Goal: Task Accomplishment & Management: Manage account settings

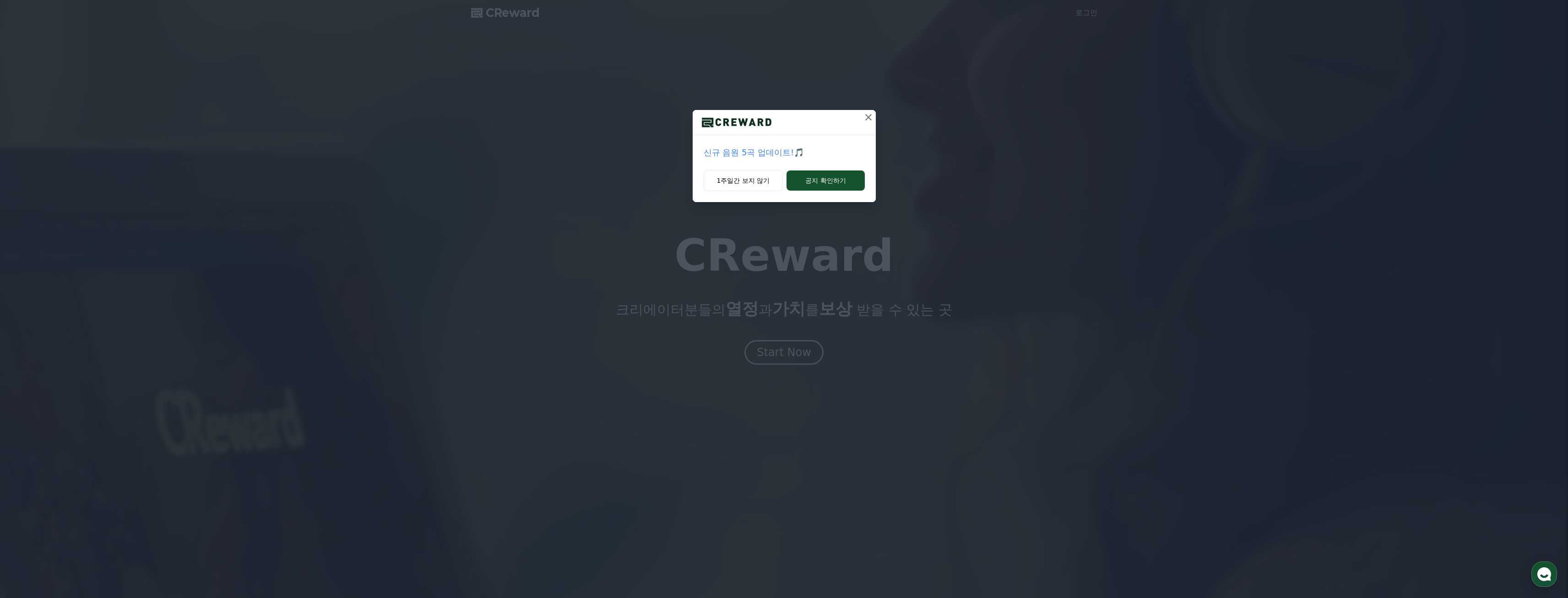
click at [865, 116] on icon at bounding box center [869, 118] width 11 height 11
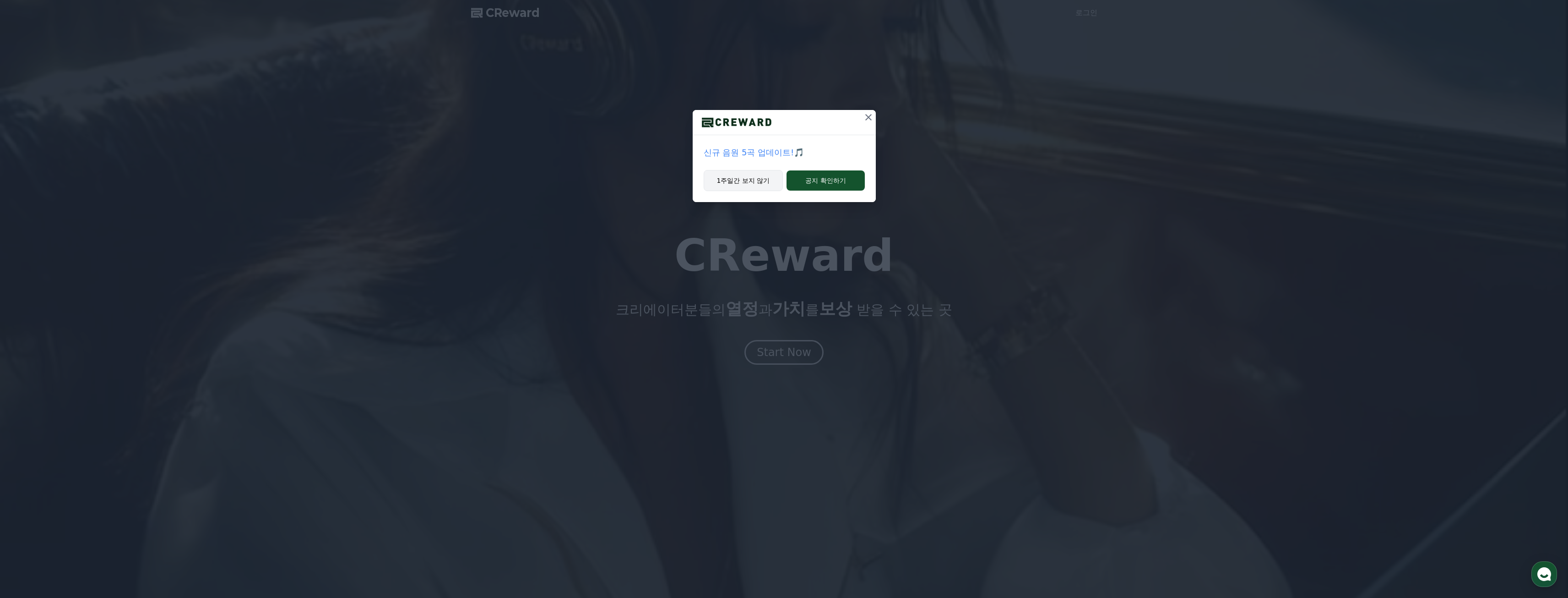
click at [764, 184] on button "1주일간 보지 않기" at bounding box center [743, 180] width 80 height 21
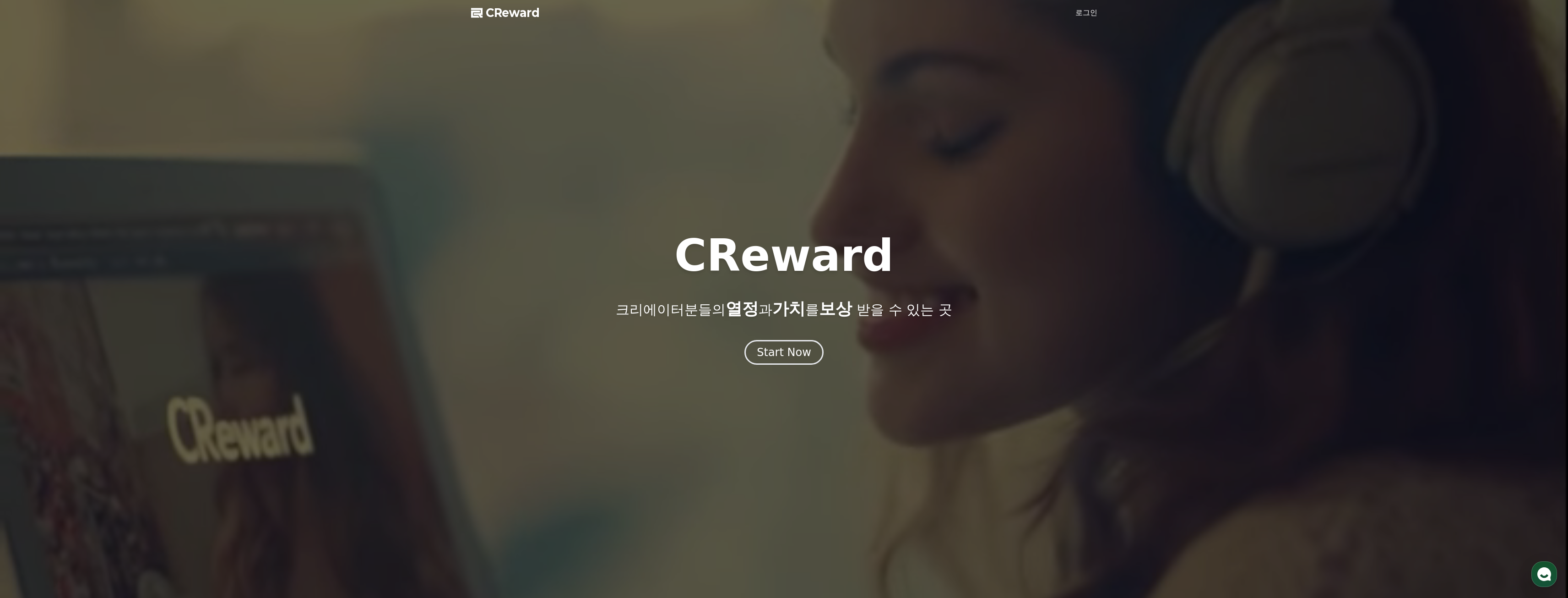
click at [1084, 11] on link "로그인" at bounding box center [1087, 13] width 22 height 11
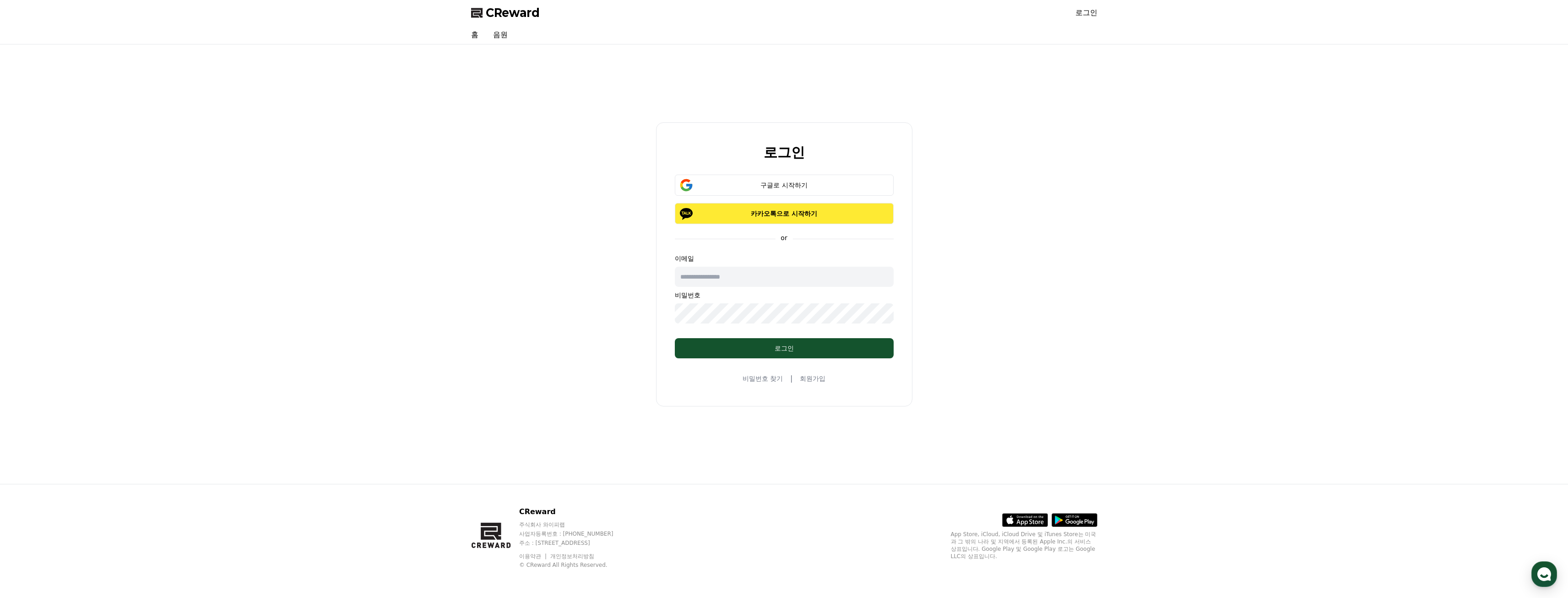
click at [823, 216] on p "카카오톡으로 시작하기" at bounding box center [784, 213] width 192 height 9
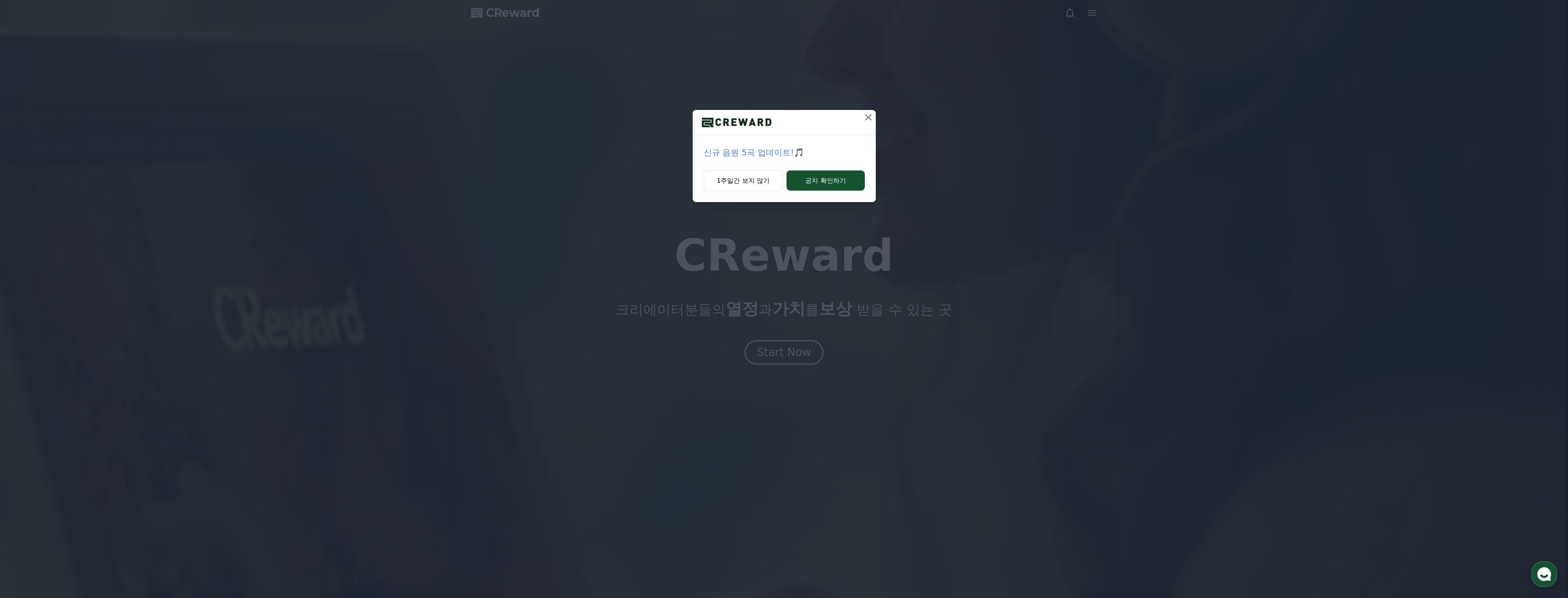
click at [786, 155] on p "신규 음원 5곡 업데이트!🎵" at bounding box center [784, 152] width 161 height 13
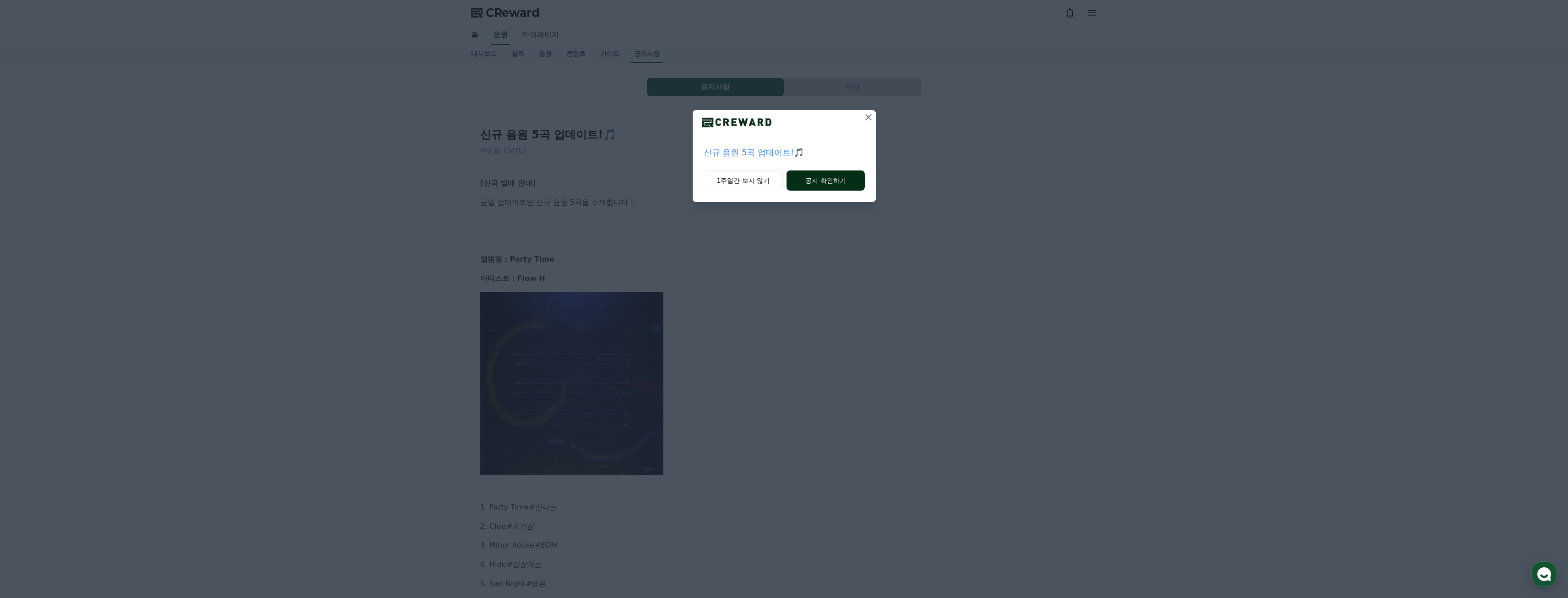
click at [812, 188] on button "공지 확인하기" at bounding box center [825, 180] width 78 height 20
click at [867, 120] on icon at bounding box center [869, 118] width 11 height 11
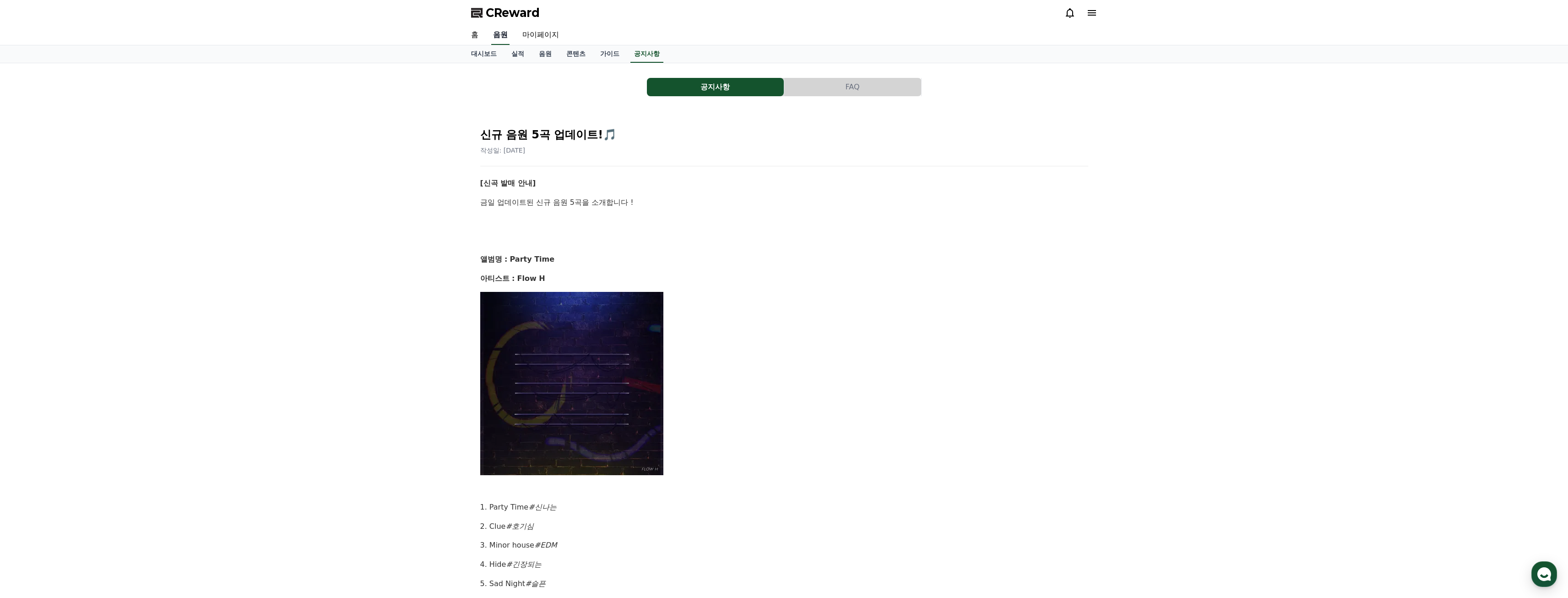
click at [496, 33] on link "음원" at bounding box center [500, 35] width 18 height 19
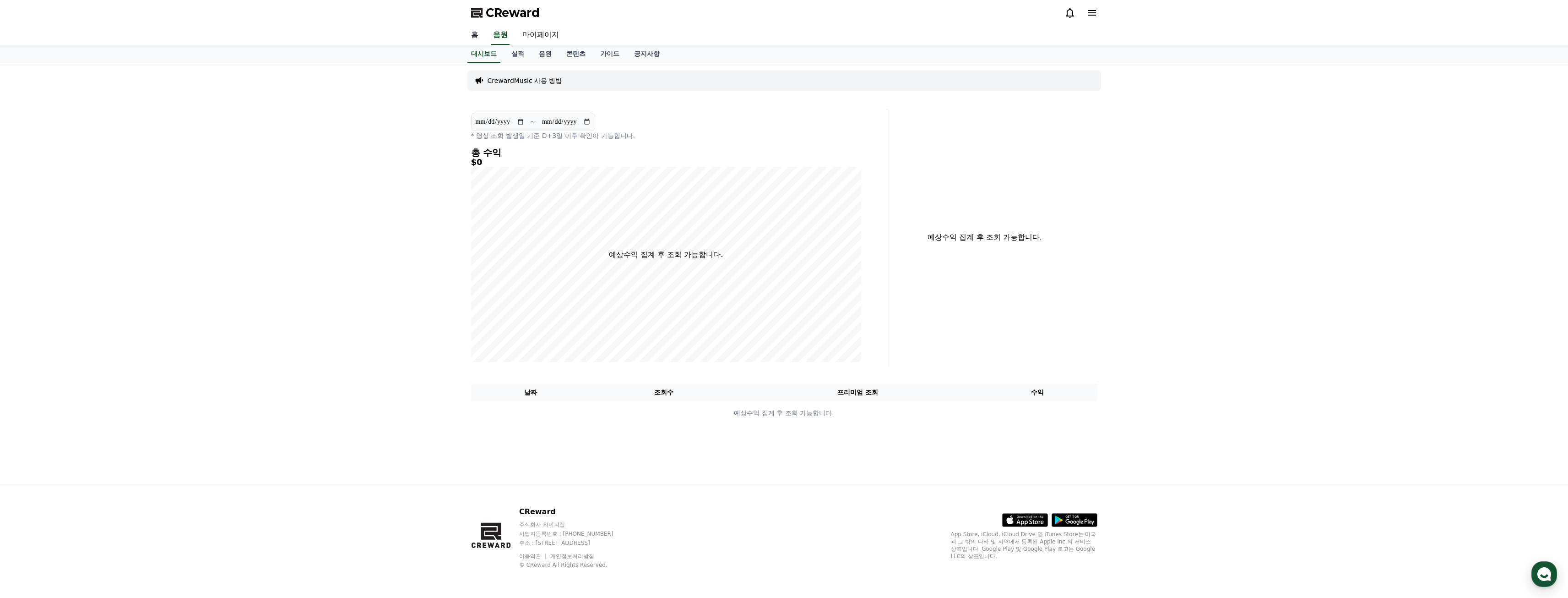
click at [477, 37] on link "홈" at bounding box center [475, 35] width 22 height 19
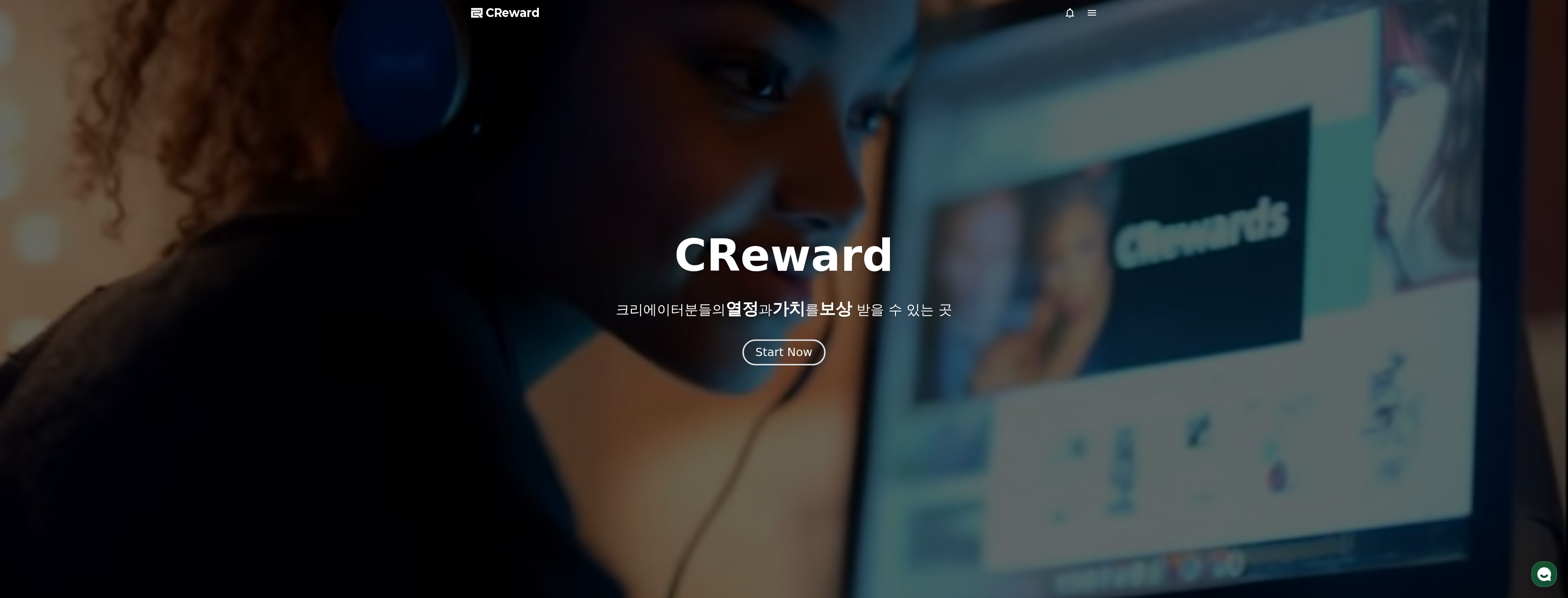
click at [774, 350] on div "Start Now" at bounding box center [783, 353] width 57 height 16
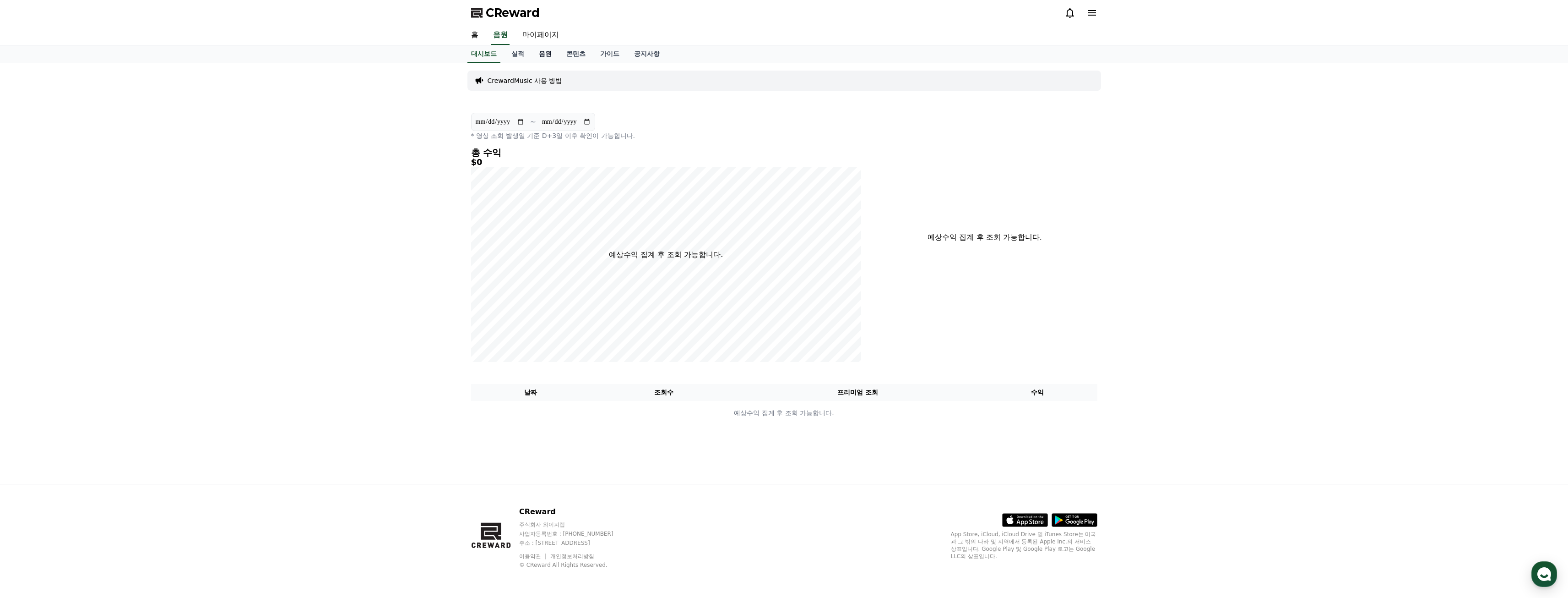
click at [544, 57] on link "음원" at bounding box center [545, 54] width 27 height 18
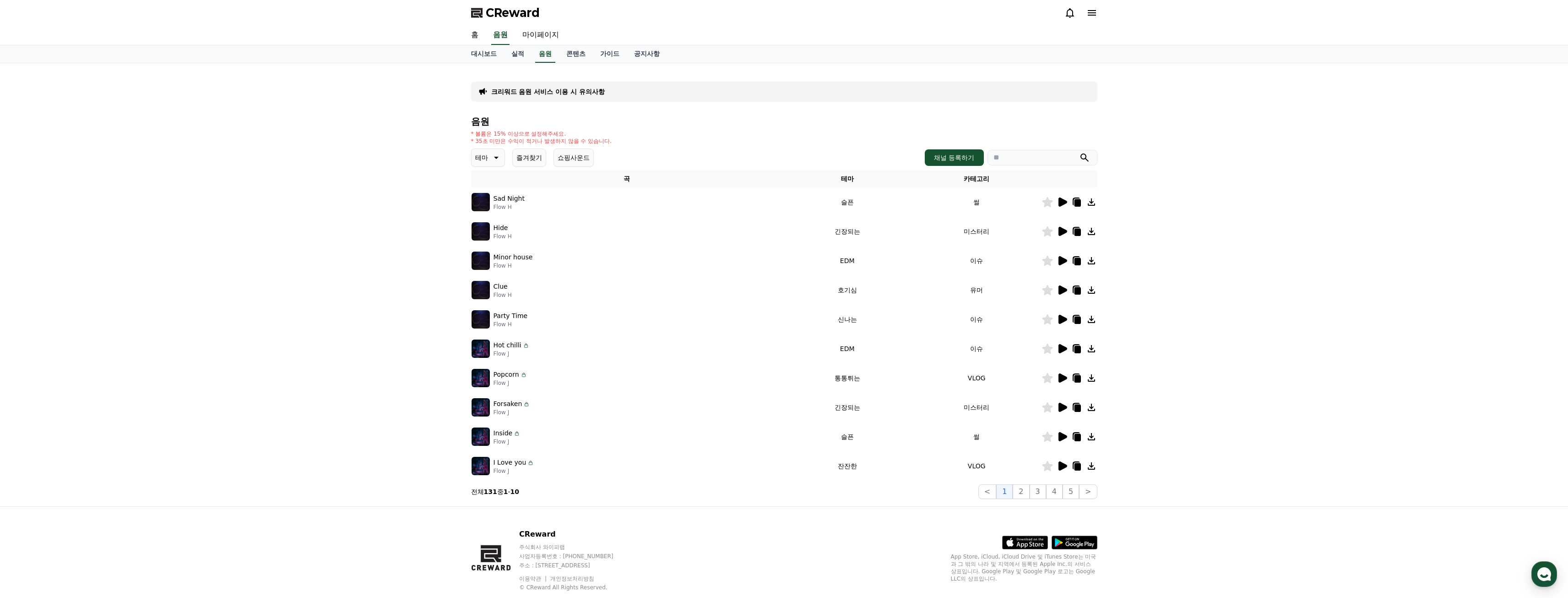
click at [1062, 204] on icon at bounding box center [1063, 202] width 9 height 9
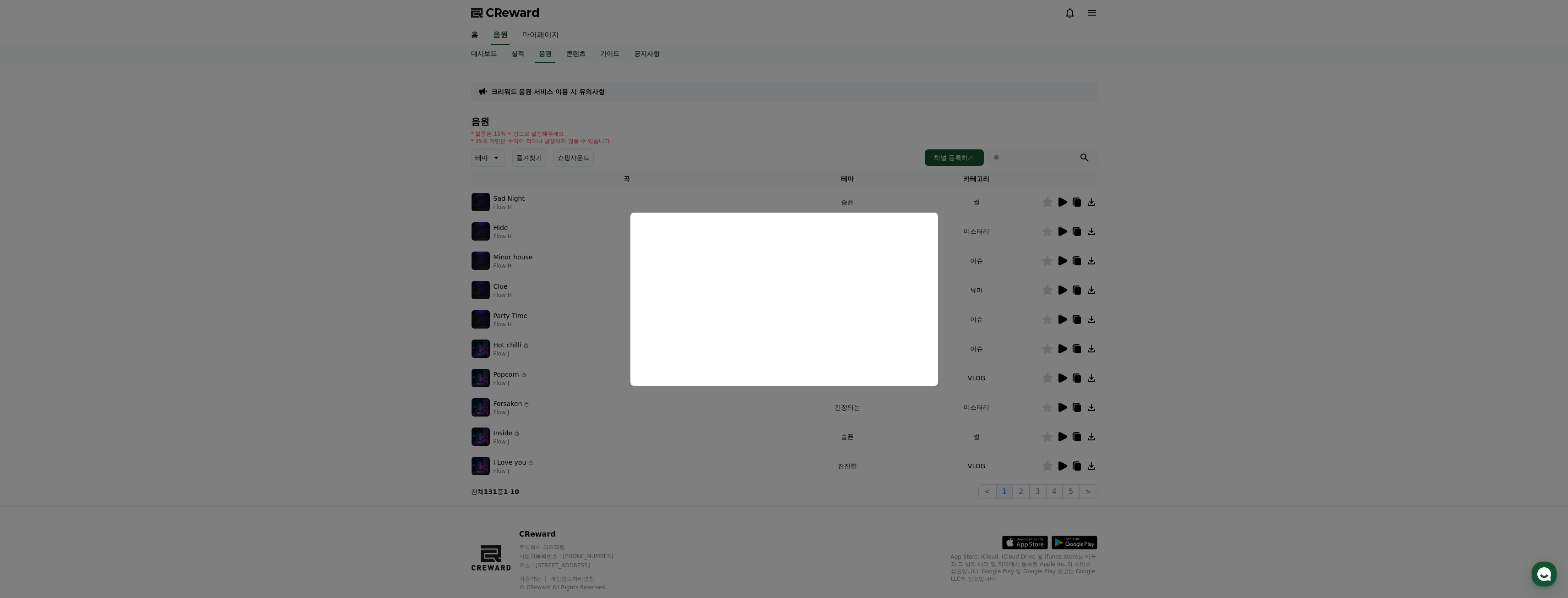
click at [1201, 314] on button "close modal" at bounding box center [784, 299] width 1568 height 598
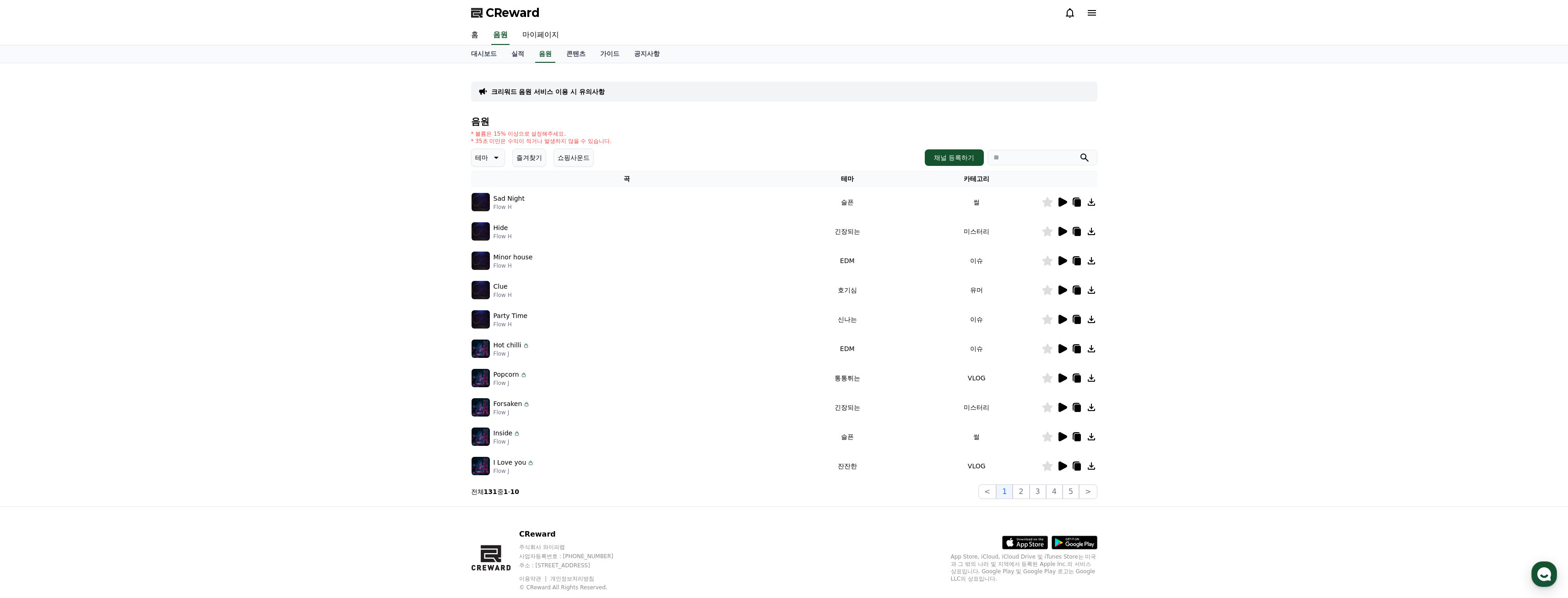
click at [1060, 293] on icon at bounding box center [1063, 290] width 9 height 9
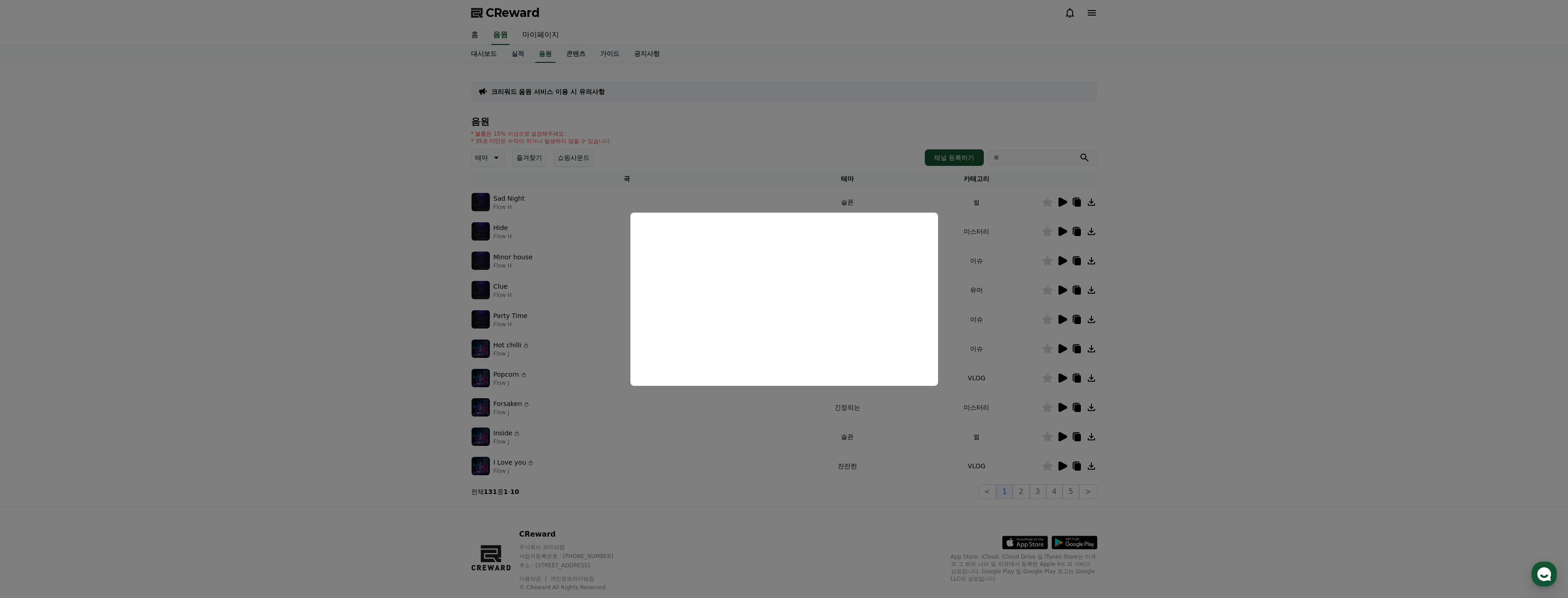
click at [1196, 354] on button "close modal" at bounding box center [784, 299] width 1568 height 598
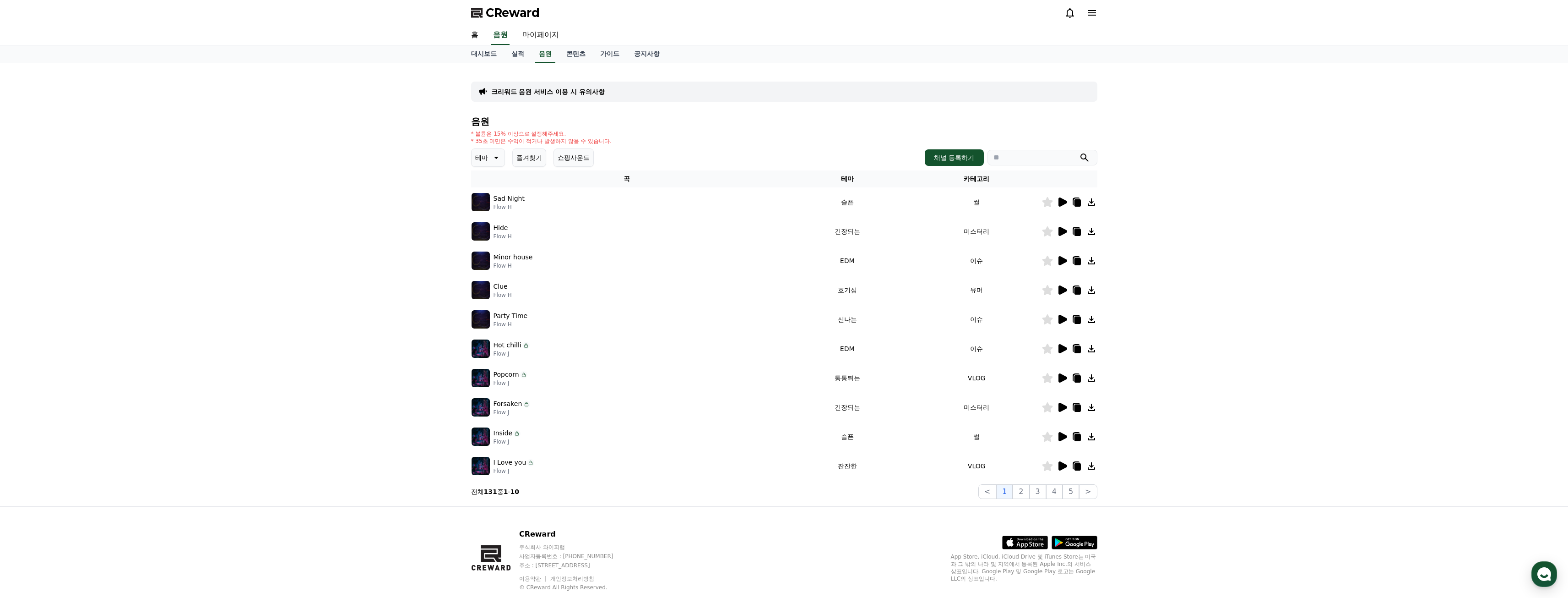
click at [1061, 322] on icon at bounding box center [1063, 319] width 9 height 9
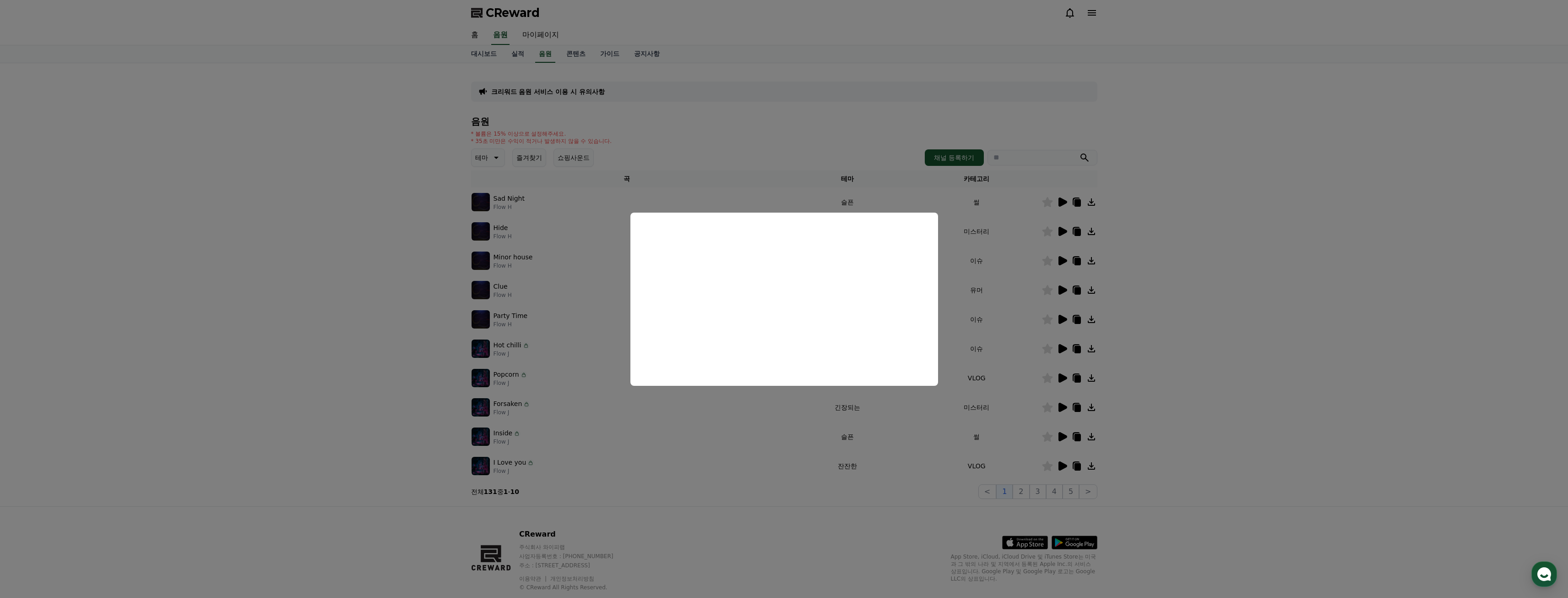
click at [1148, 345] on button "close modal" at bounding box center [784, 299] width 1568 height 598
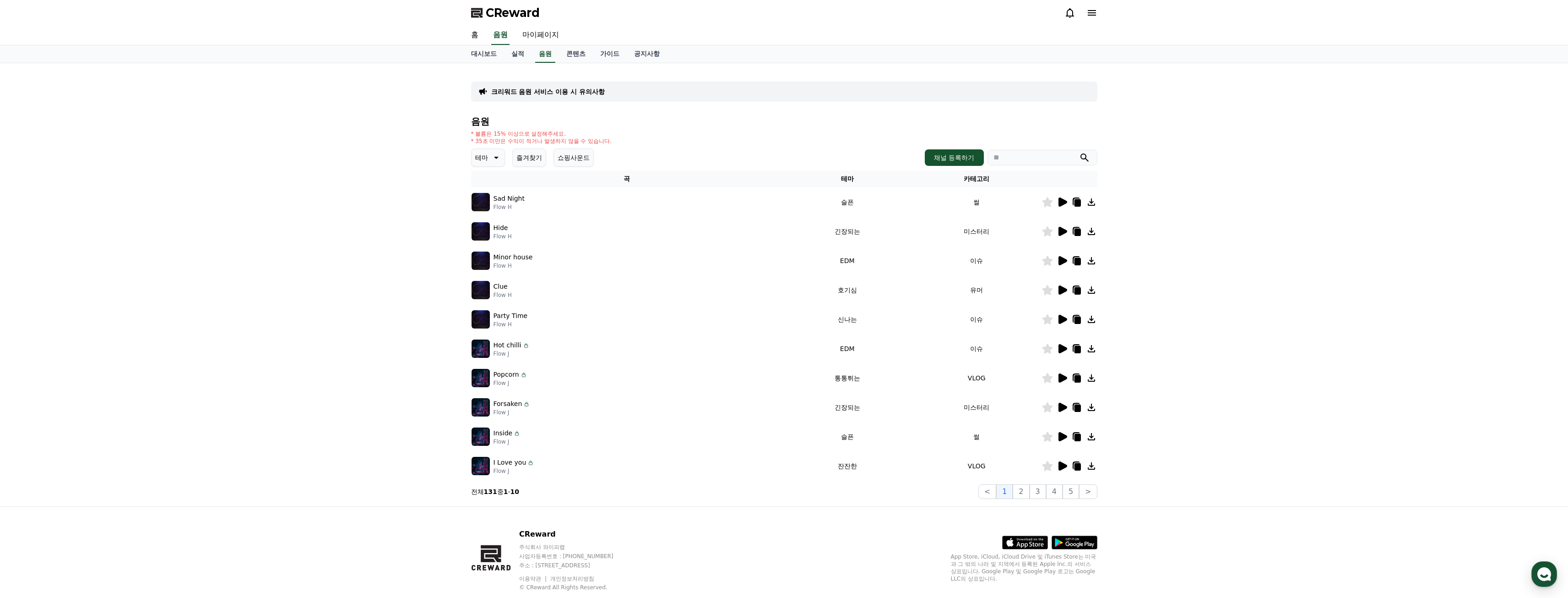
click at [1062, 322] on icon at bounding box center [1063, 319] width 9 height 9
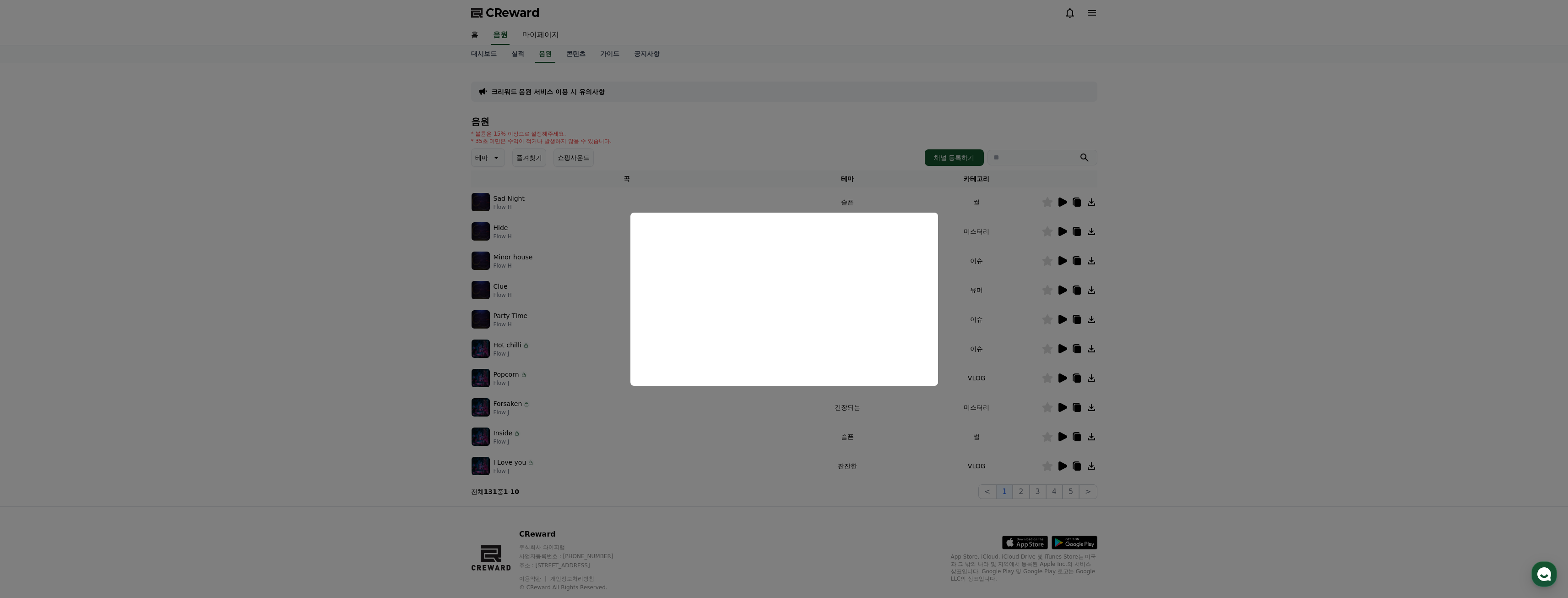
click at [1150, 318] on button "close modal" at bounding box center [784, 299] width 1568 height 598
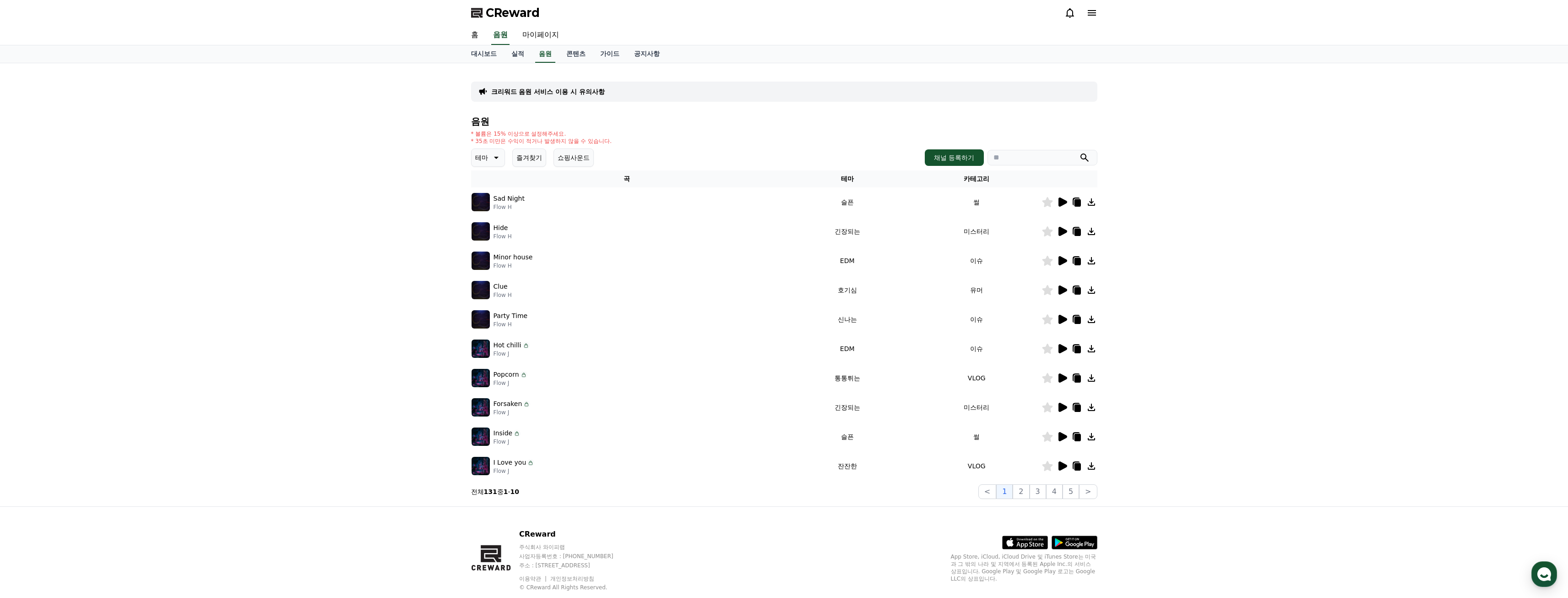
click at [1094, 322] on icon at bounding box center [1091, 319] width 7 height 7
click at [1094, 320] on icon at bounding box center [1091, 319] width 11 height 11
click at [1499, 26] on div "홈 음원 마이페이지" at bounding box center [784, 35] width 1568 height 19
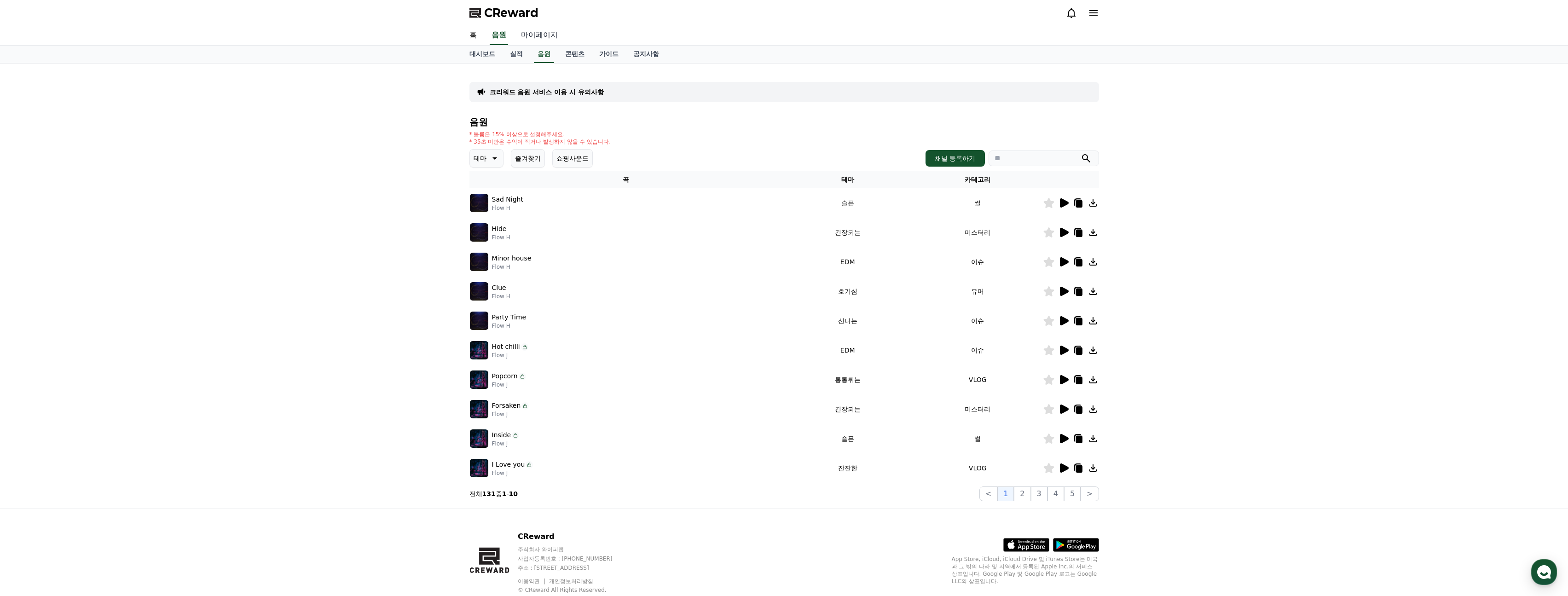
click at [535, 39] on link "마이페이지" at bounding box center [539, 35] width 51 height 20
select select "**********"
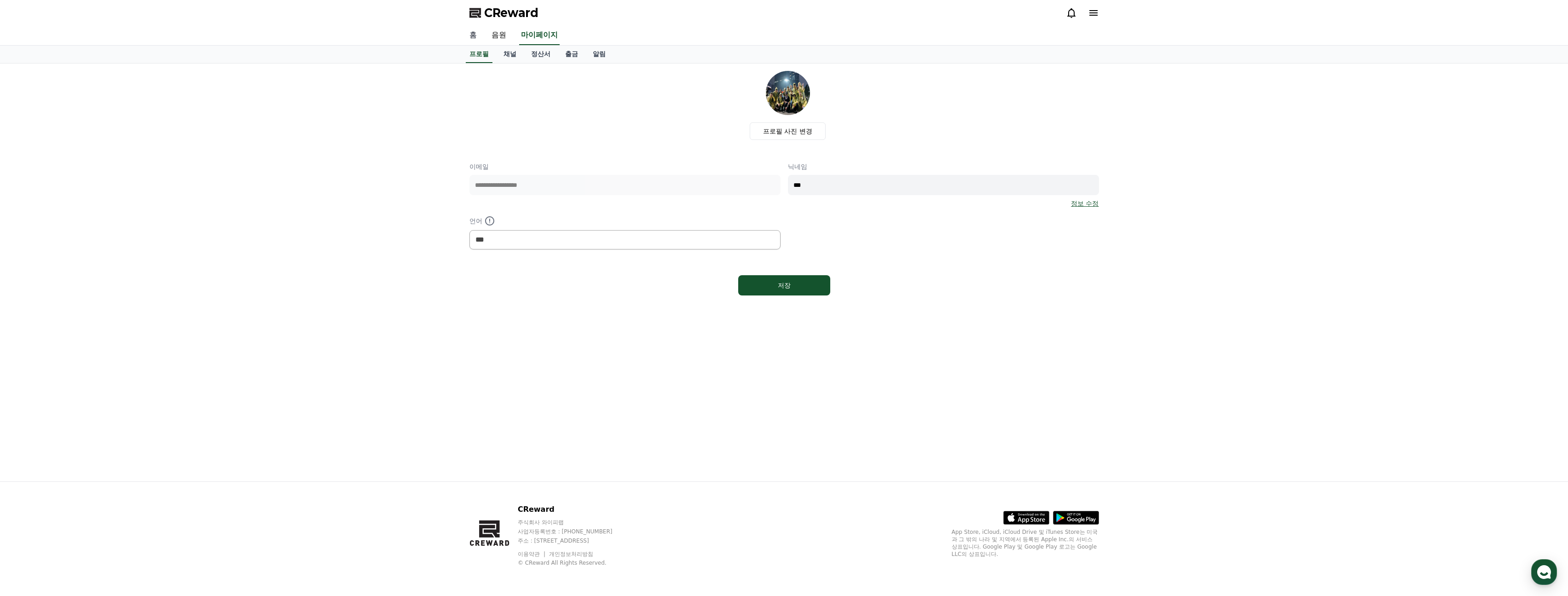
click at [476, 32] on link "홈" at bounding box center [473, 35] width 22 height 20
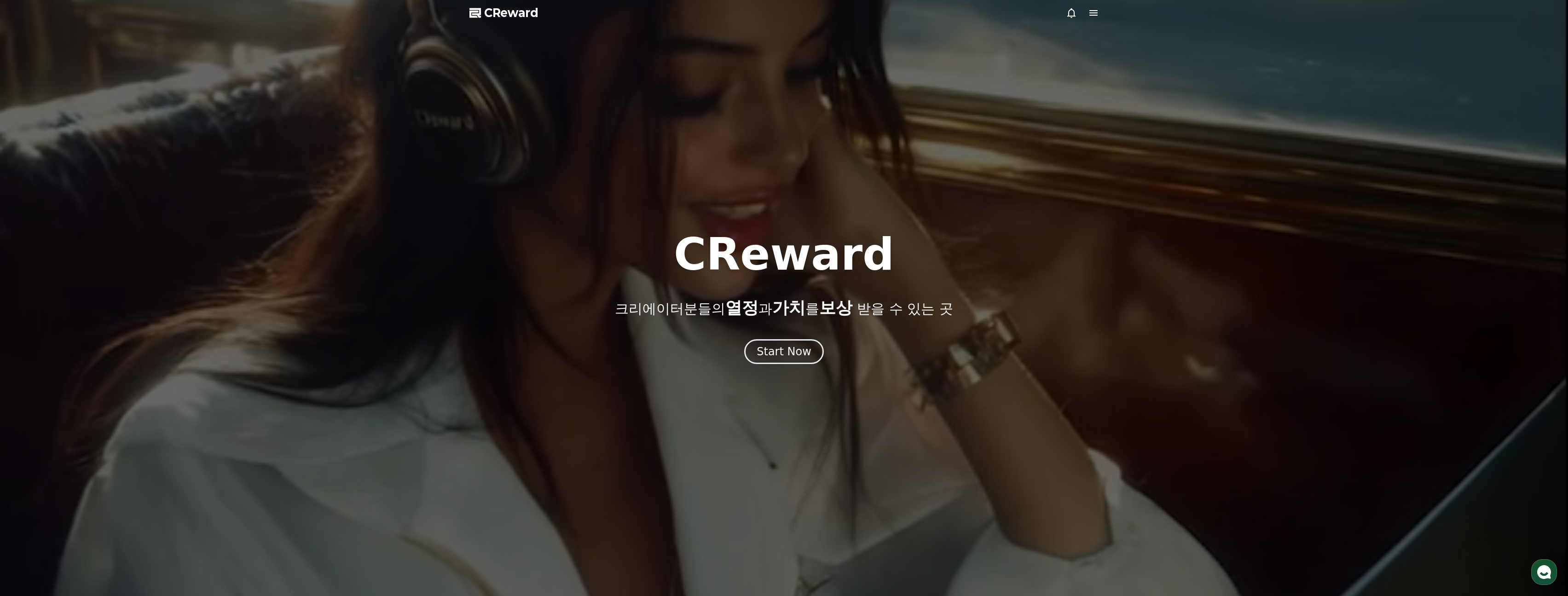
click at [1096, 13] on icon at bounding box center [1094, 13] width 9 height 6
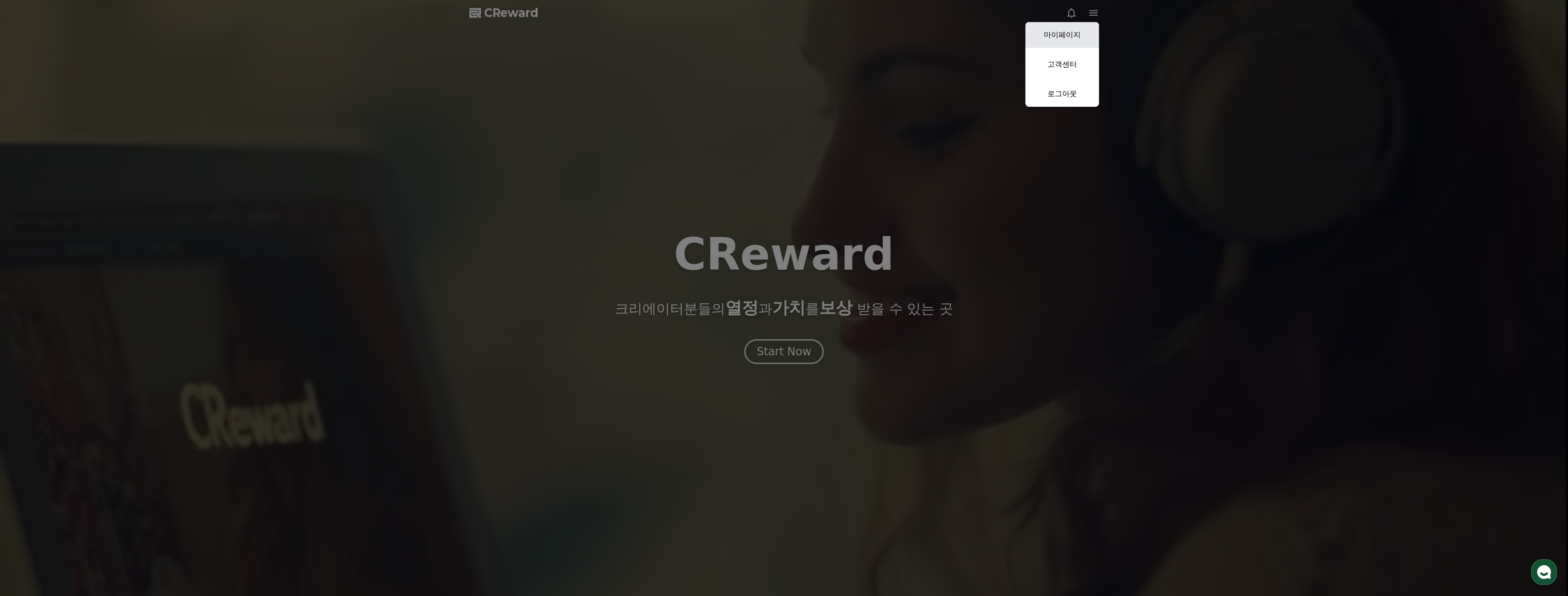
click at [1064, 38] on link "마이페이지" at bounding box center [1062, 35] width 73 height 26
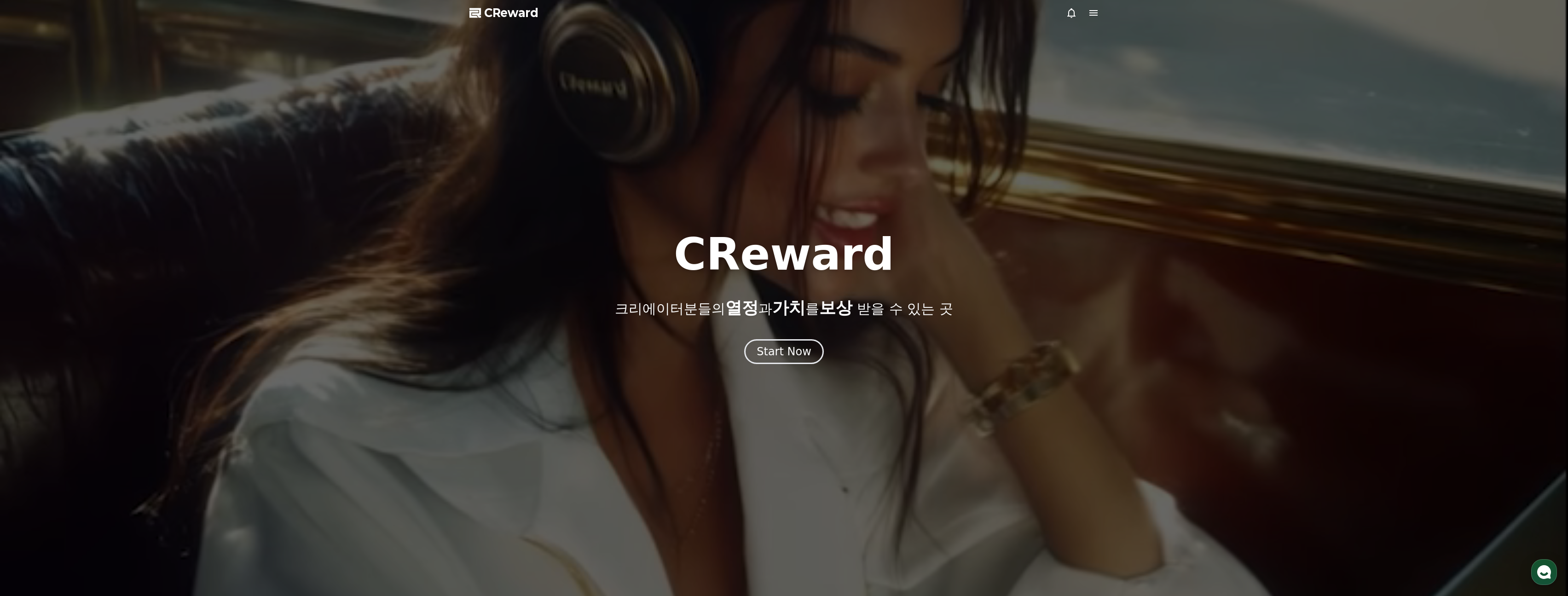
select select "**********"
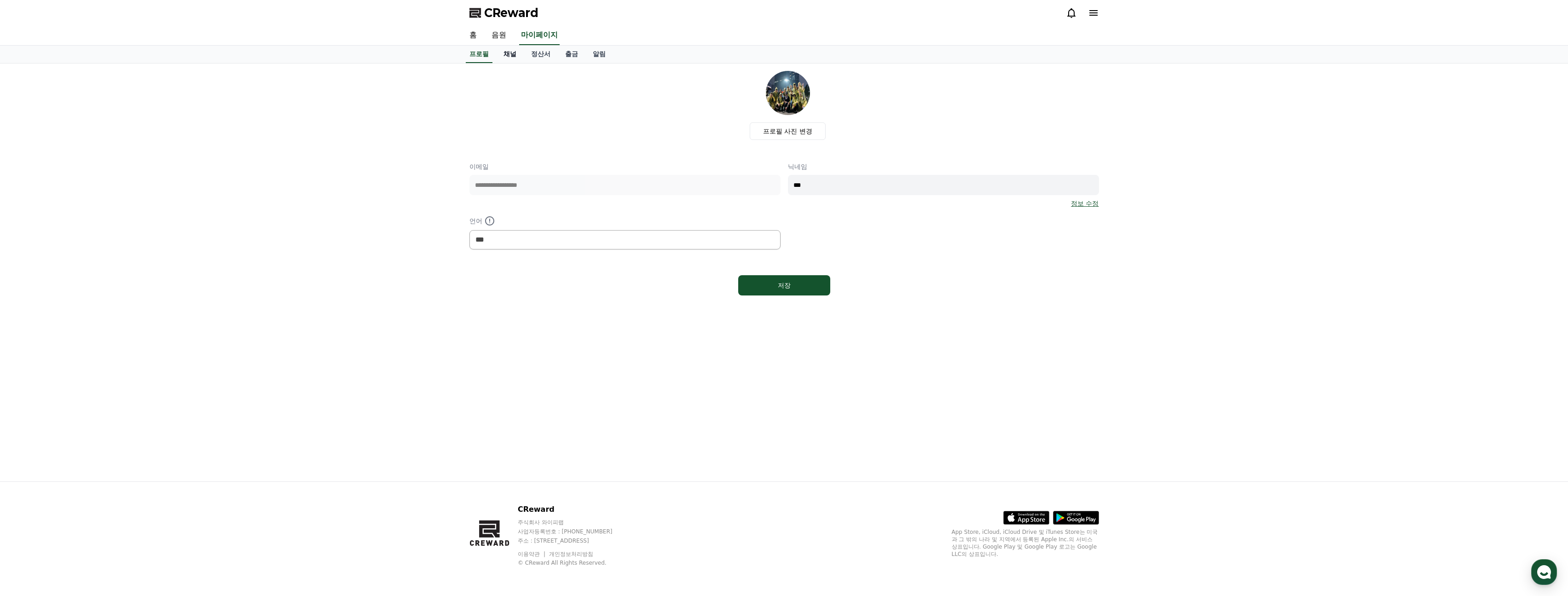
click at [504, 55] on link "채널" at bounding box center [510, 54] width 28 height 18
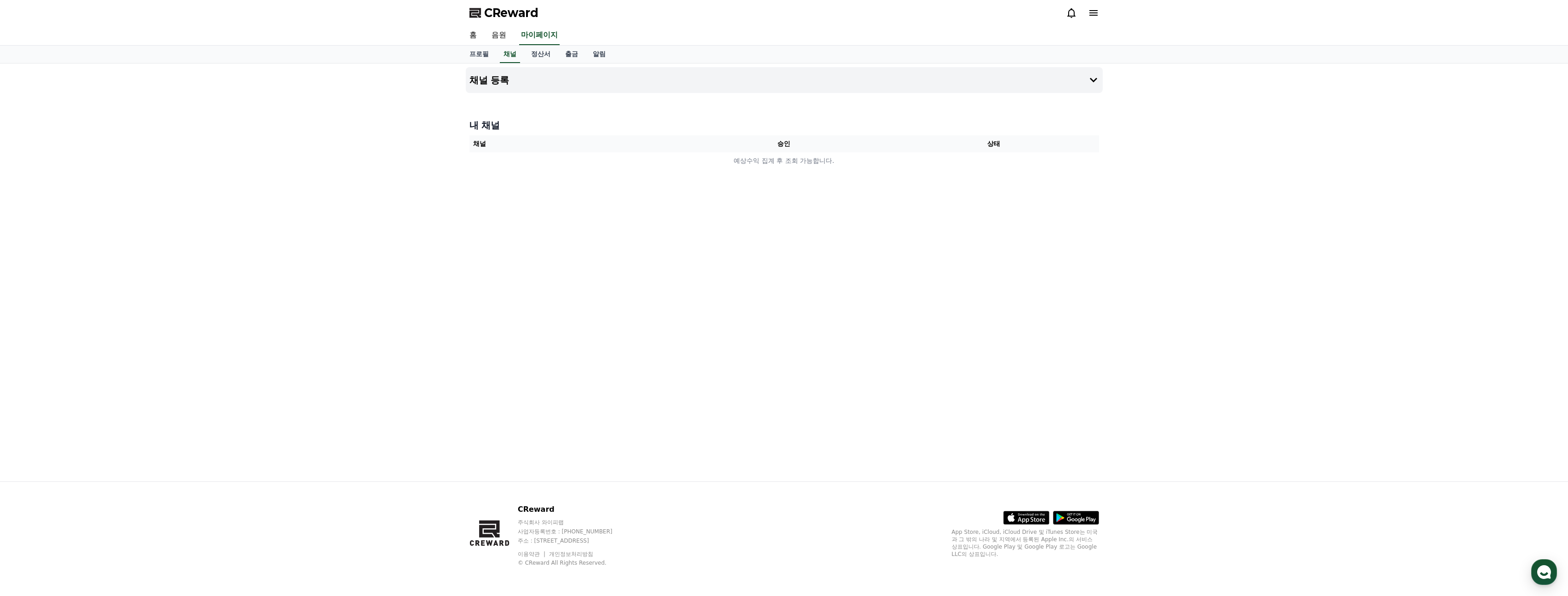
click at [552, 140] on th "채널" at bounding box center [574, 144] width 210 height 17
click at [818, 158] on td "예상수익 집계 후 조회 가능합니다." at bounding box center [784, 161] width 630 height 17
click at [842, 164] on td "예상수익 집계 후 조회 가능합니다." at bounding box center [784, 161] width 630 height 17
click at [1018, 147] on th "상태" at bounding box center [993, 144] width 210 height 17
click at [1093, 75] on icon at bounding box center [1094, 80] width 11 height 11
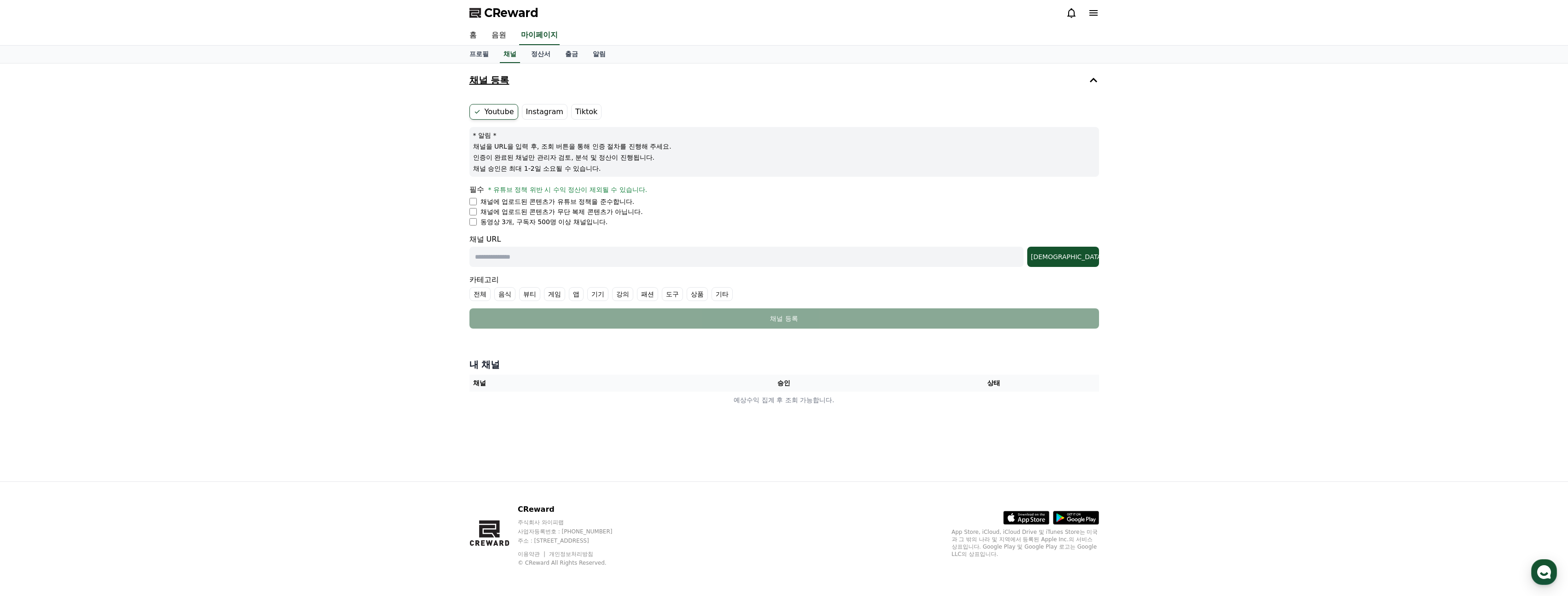
click at [611, 256] on input "text" at bounding box center [747, 256] width 554 height 20
paste input "**********"
type input "**********"
click at [1094, 263] on button "조회" at bounding box center [1063, 256] width 72 height 20
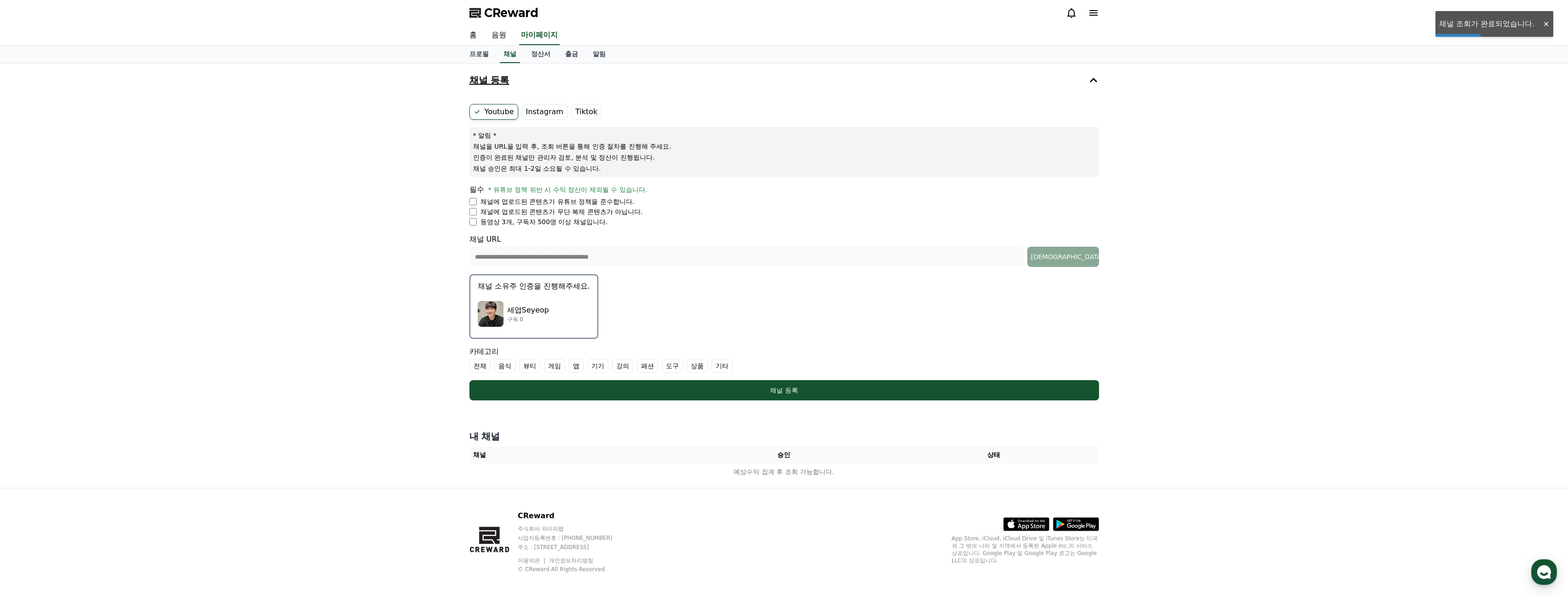
click at [560, 311] on div "세엽Seyeop 구독 0" at bounding box center [534, 314] width 113 height 37
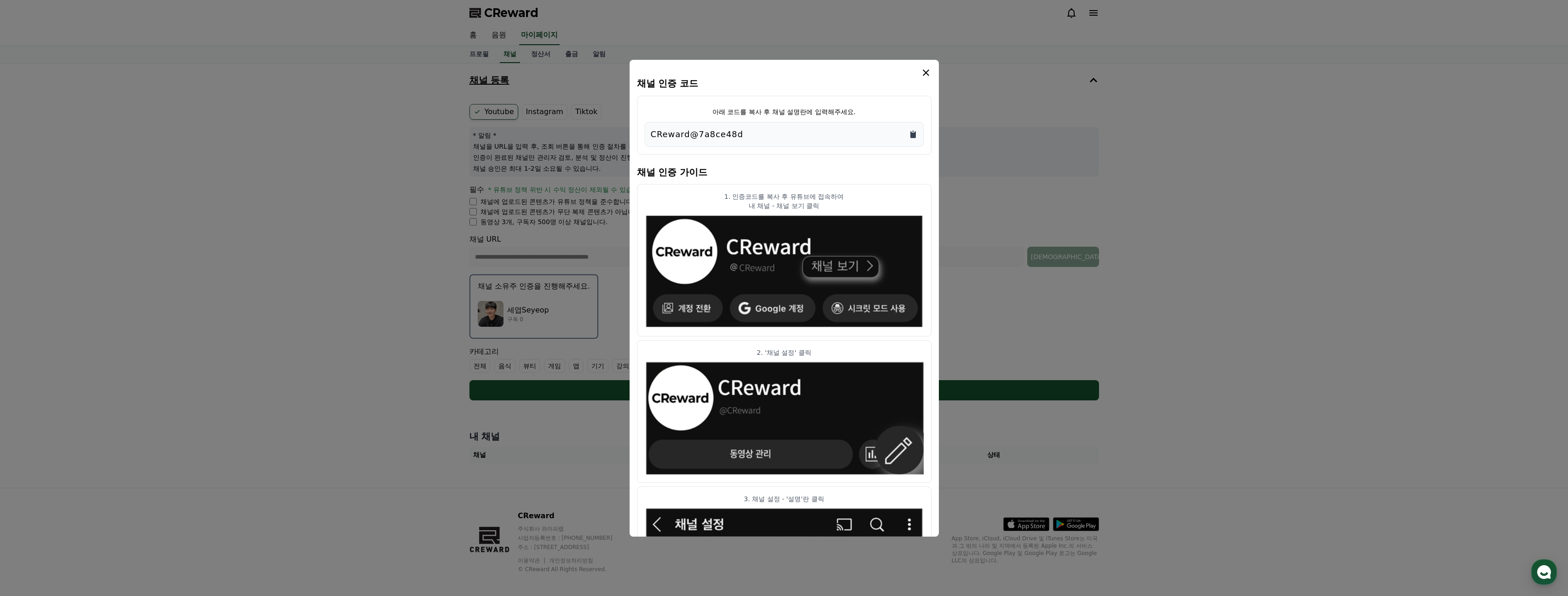
click at [916, 135] on icon "Copy to clipboard" at bounding box center [913, 134] width 6 height 7
click at [922, 70] on icon "modal" at bounding box center [926, 73] width 11 height 11
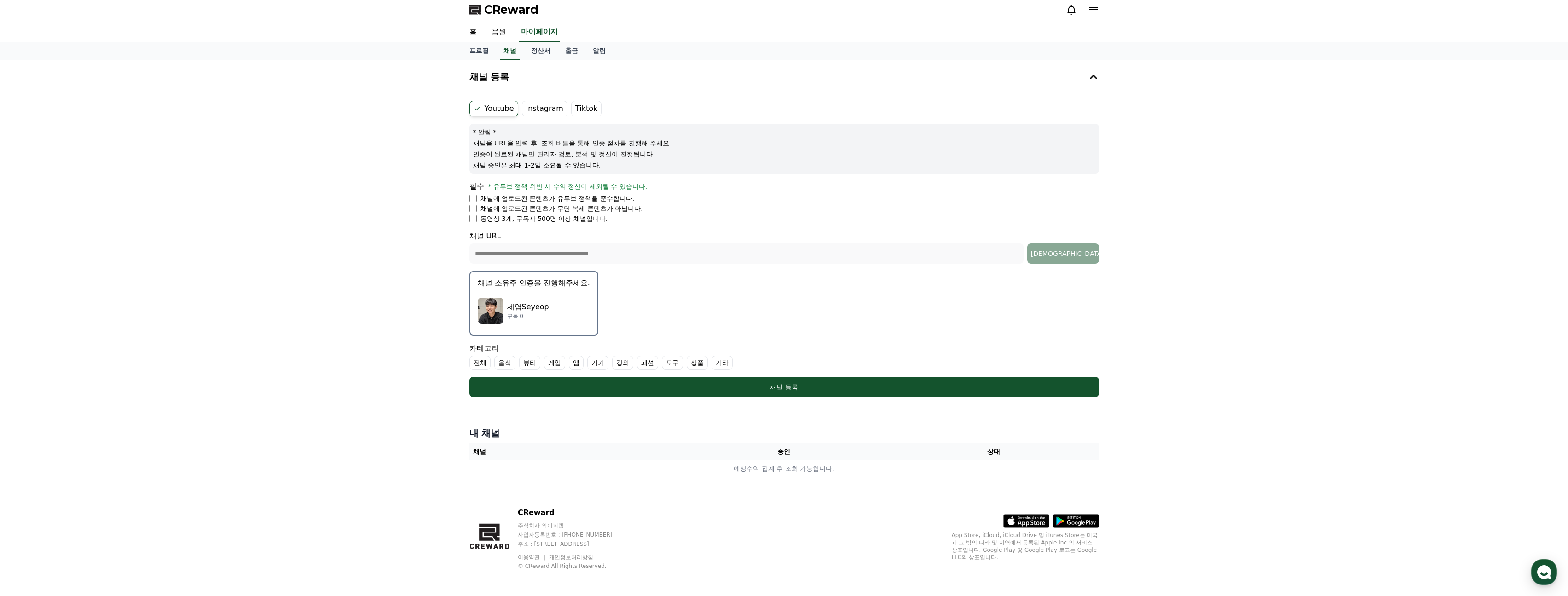
scroll to position [7, 0]
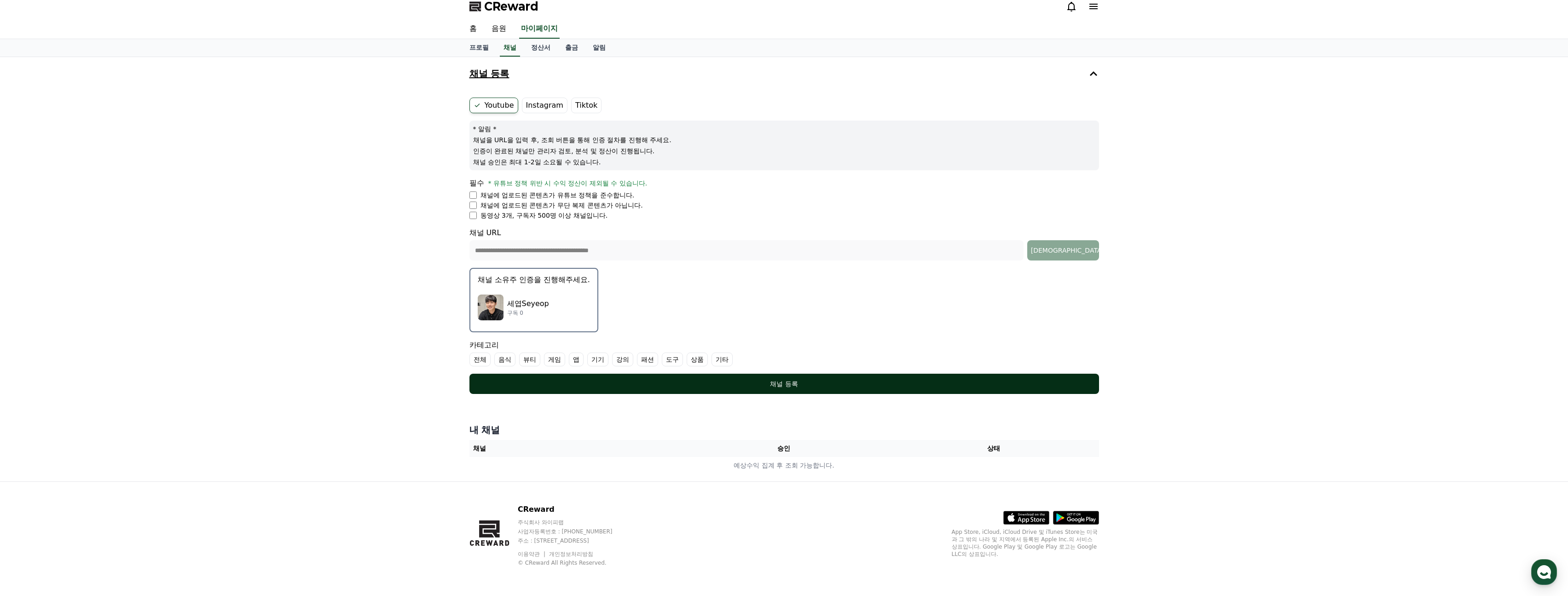
click at [711, 379] on div "채널 등록" at bounding box center [784, 384] width 593 height 9
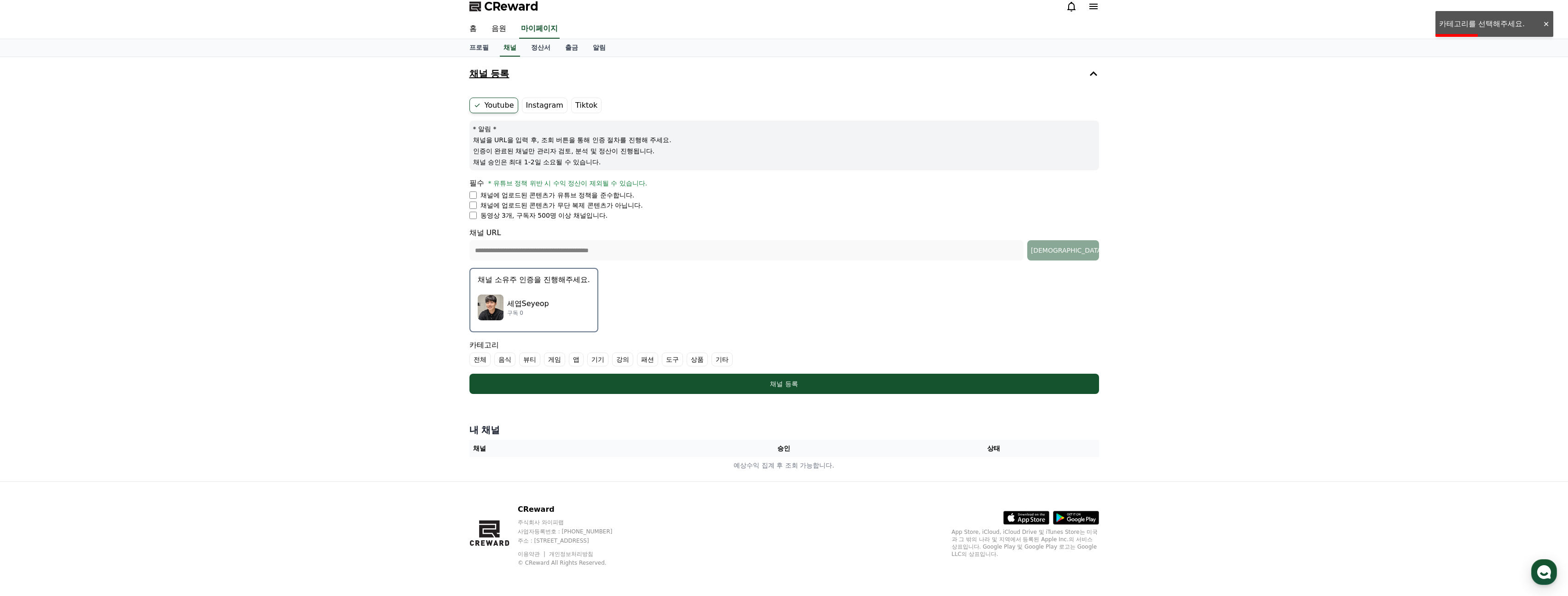
click at [509, 359] on label "음식" at bounding box center [505, 359] width 21 height 14
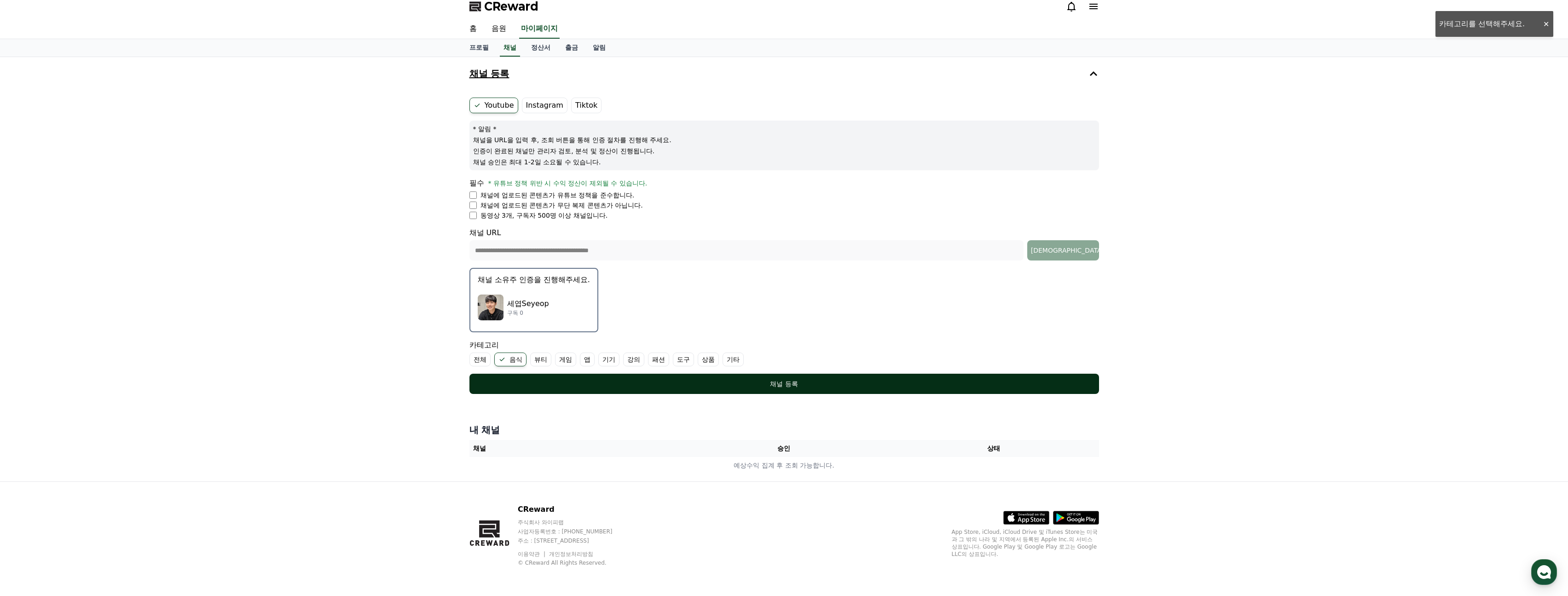
click at [706, 379] on div "채널 등록" at bounding box center [784, 384] width 593 height 9
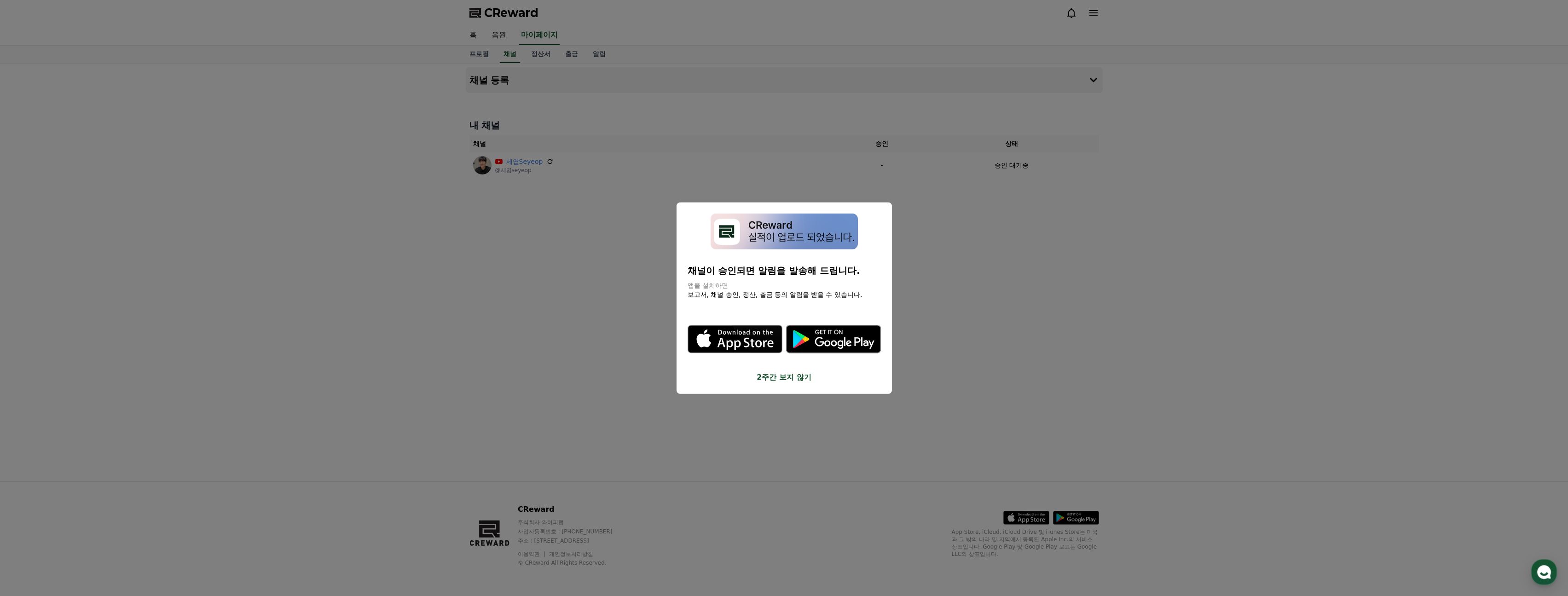
click at [1036, 244] on button "close modal" at bounding box center [784, 298] width 1568 height 596
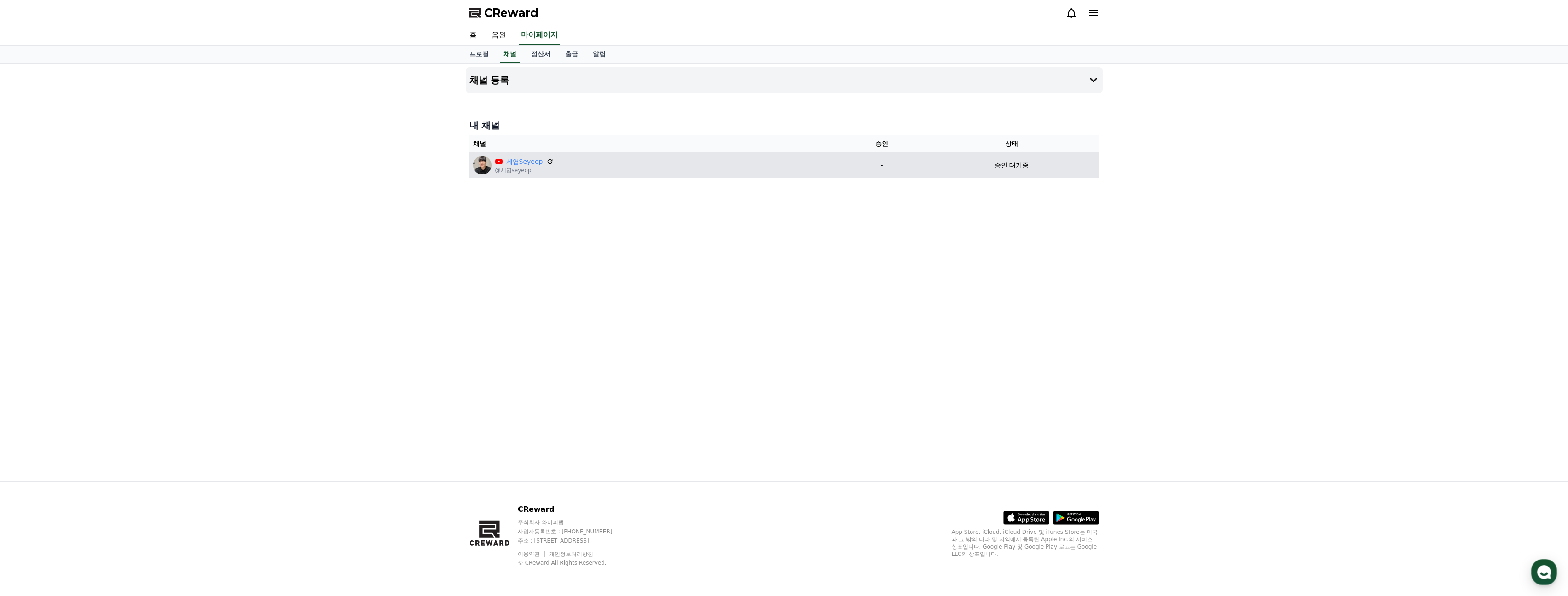
click at [667, 168] on div "세엽Seyeop @세엽seyeop" at bounding box center [654, 165] width 363 height 18
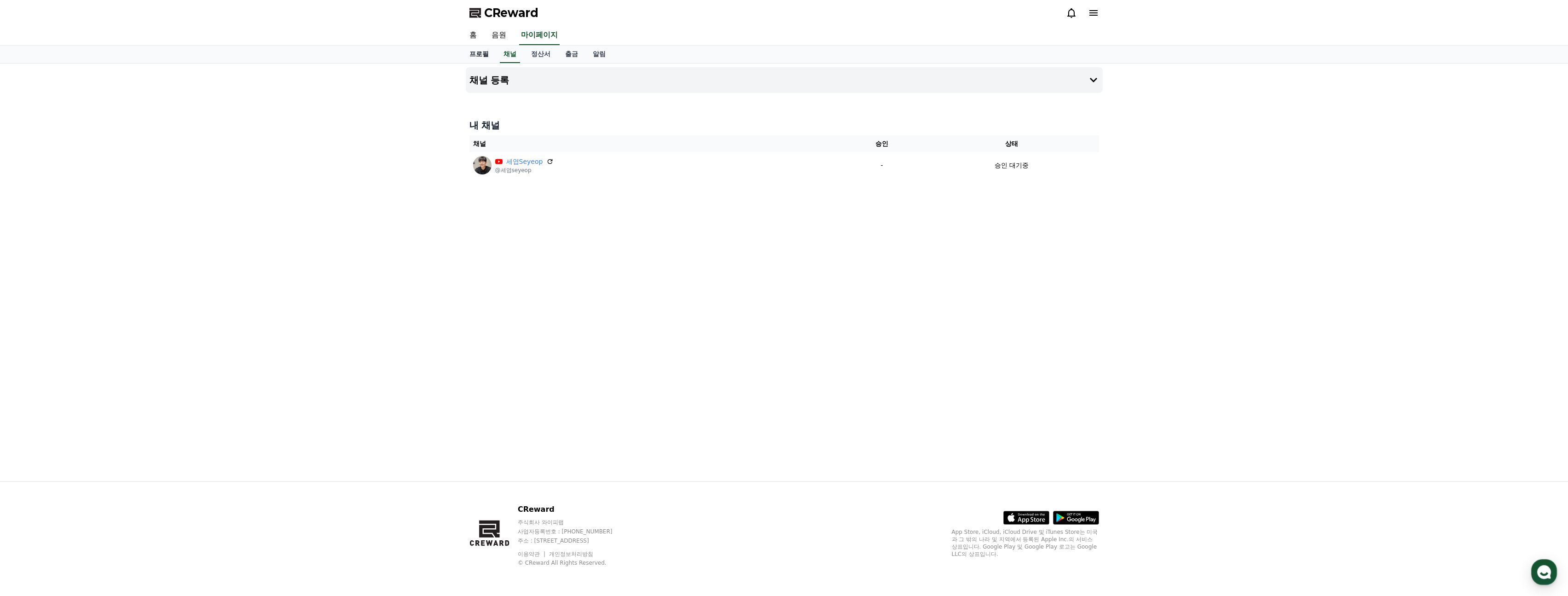
click at [481, 56] on link "프로필" at bounding box center [479, 54] width 34 height 18
select select "**********"
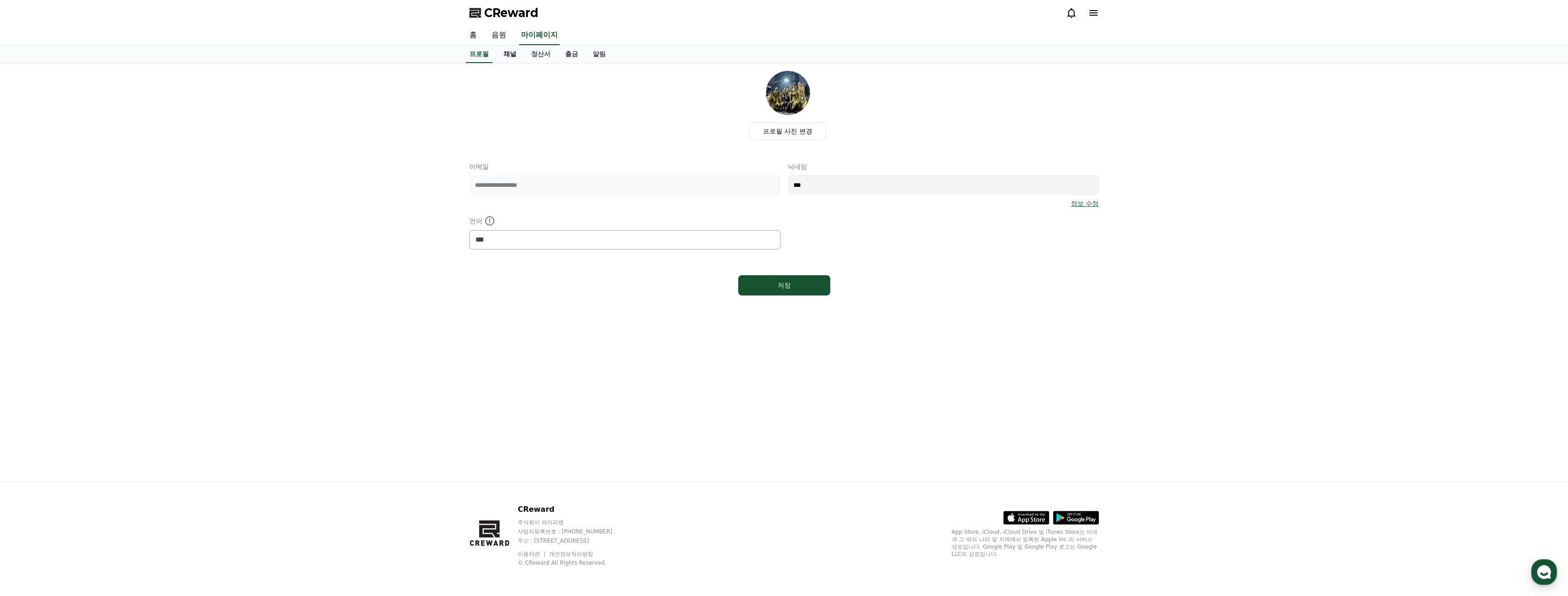
click at [507, 54] on link "채널" at bounding box center [510, 54] width 28 height 18
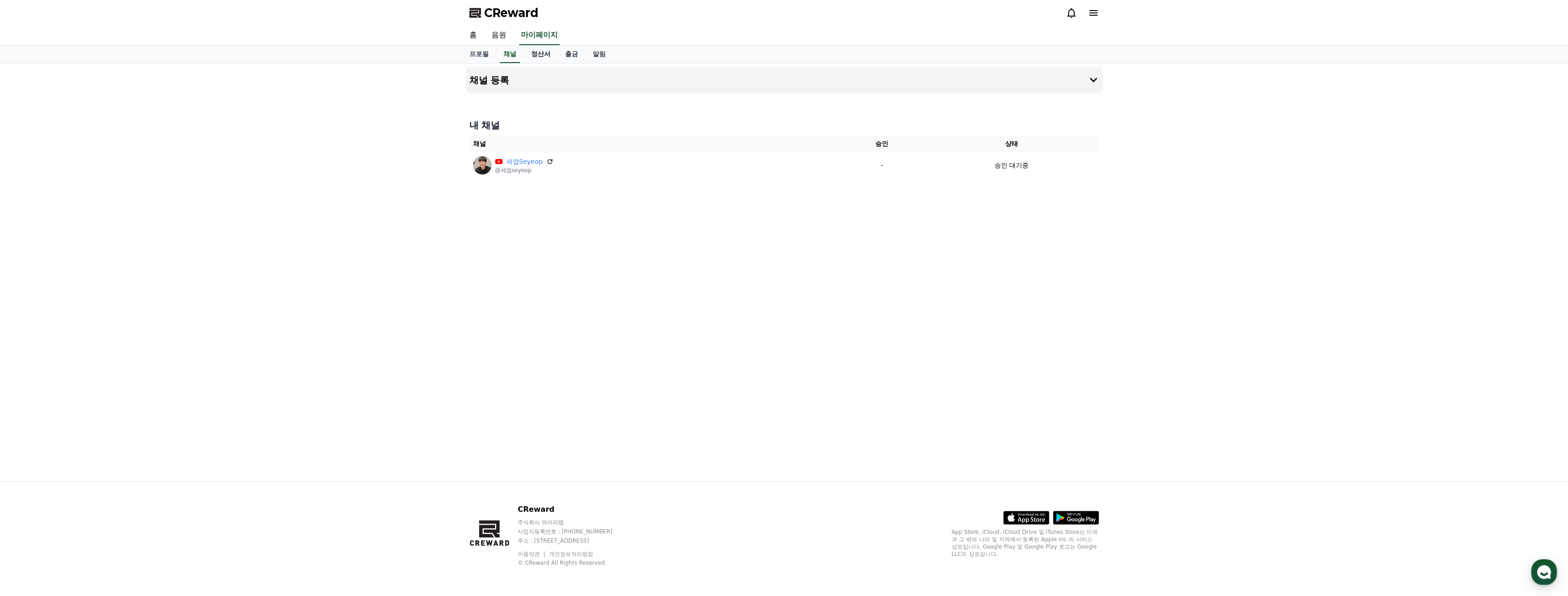
click at [541, 54] on link "정산서" at bounding box center [541, 54] width 34 height 18
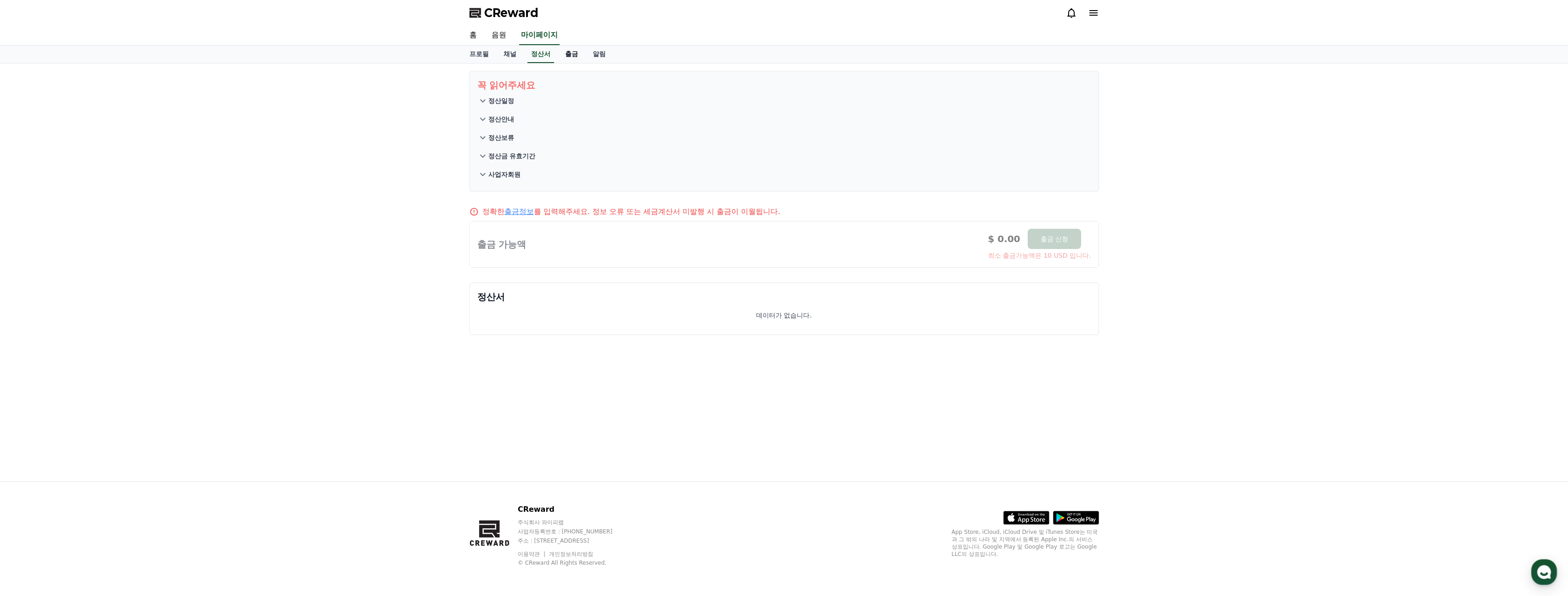
click at [574, 56] on link "출금" at bounding box center [572, 54] width 28 height 18
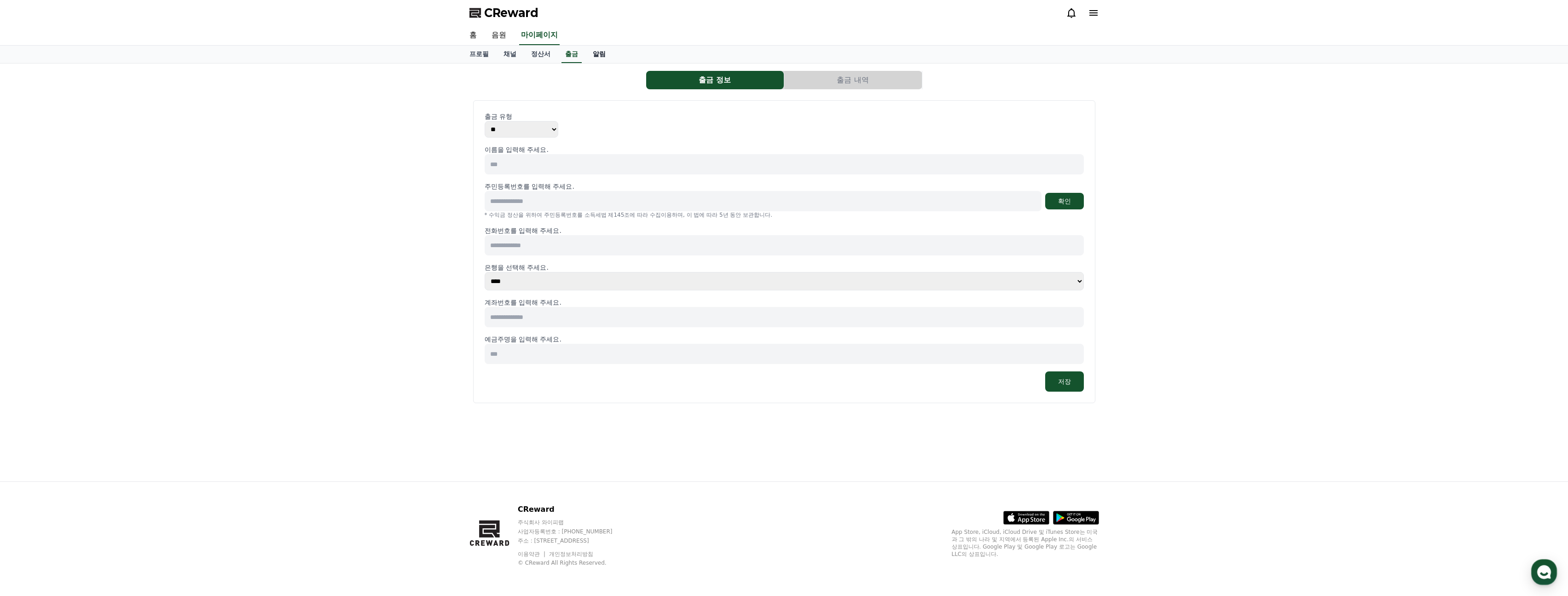
click at [600, 55] on link "알림" at bounding box center [599, 54] width 28 height 18
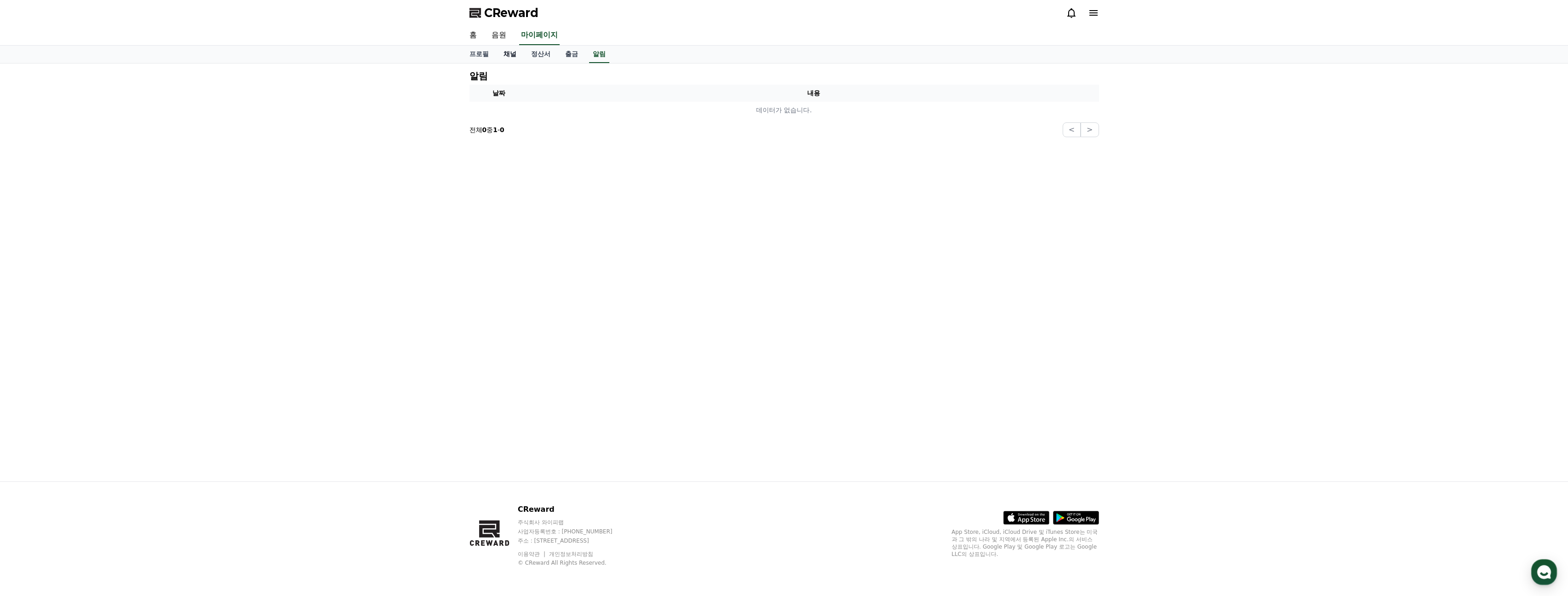
click at [520, 54] on link "채널" at bounding box center [510, 54] width 28 height 18
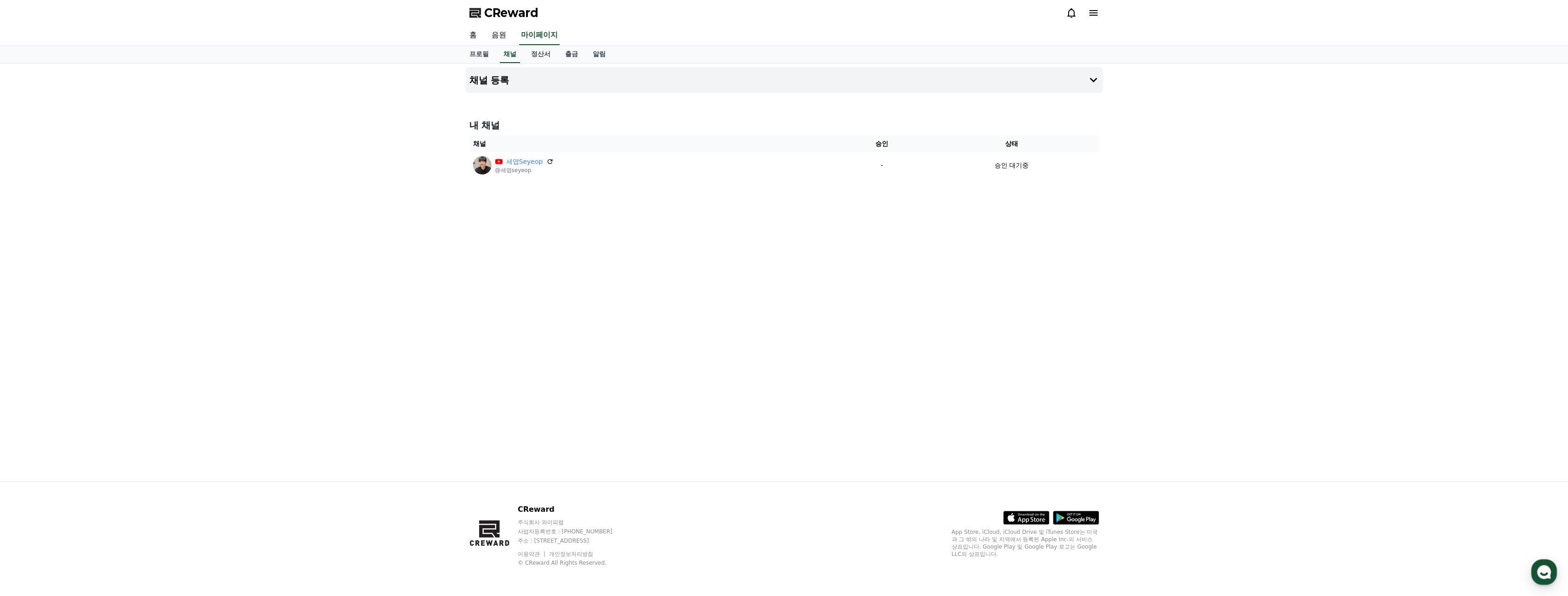
click at [966, 309] on div "채널 등록 내 채널 채널 승인 상태 세엽Seyeop @세엽seyeop - 승인 대기중" at bounding box center [784, 272] width 644 height 418
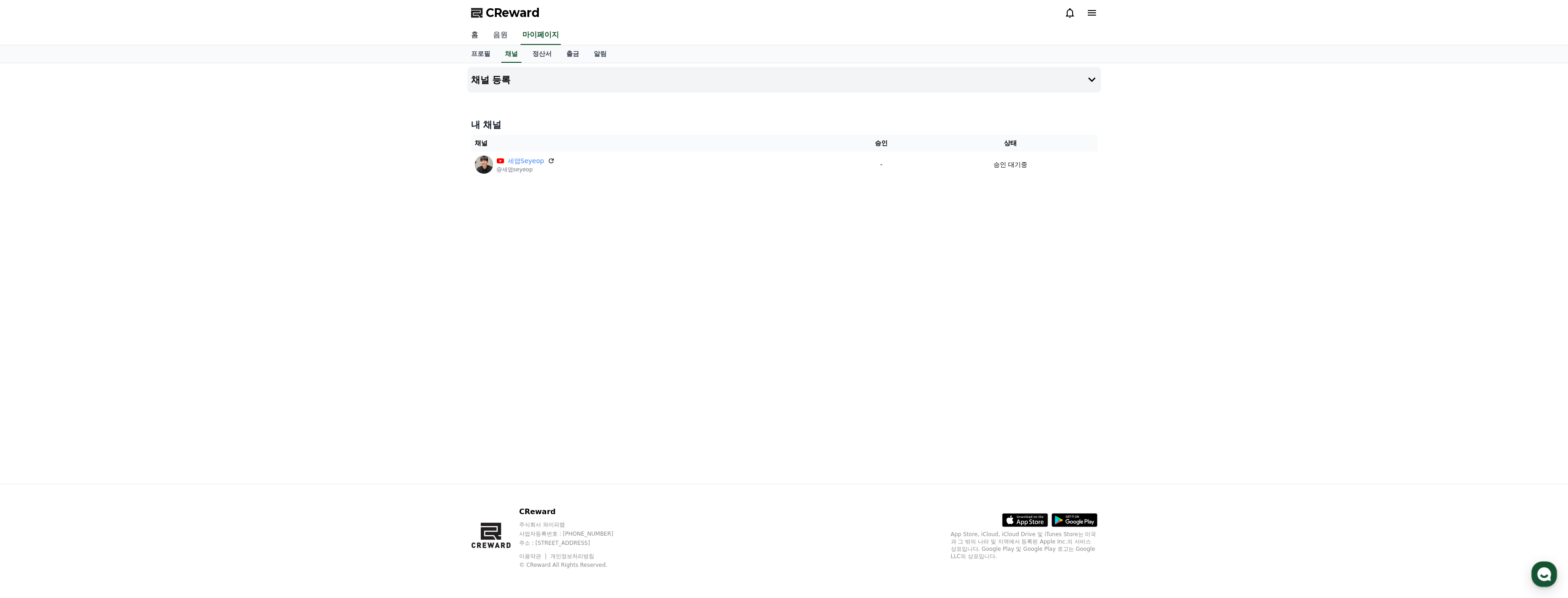
click at [488, 36] on link "음원" at bounding box center [500, 35] width 29 height 19
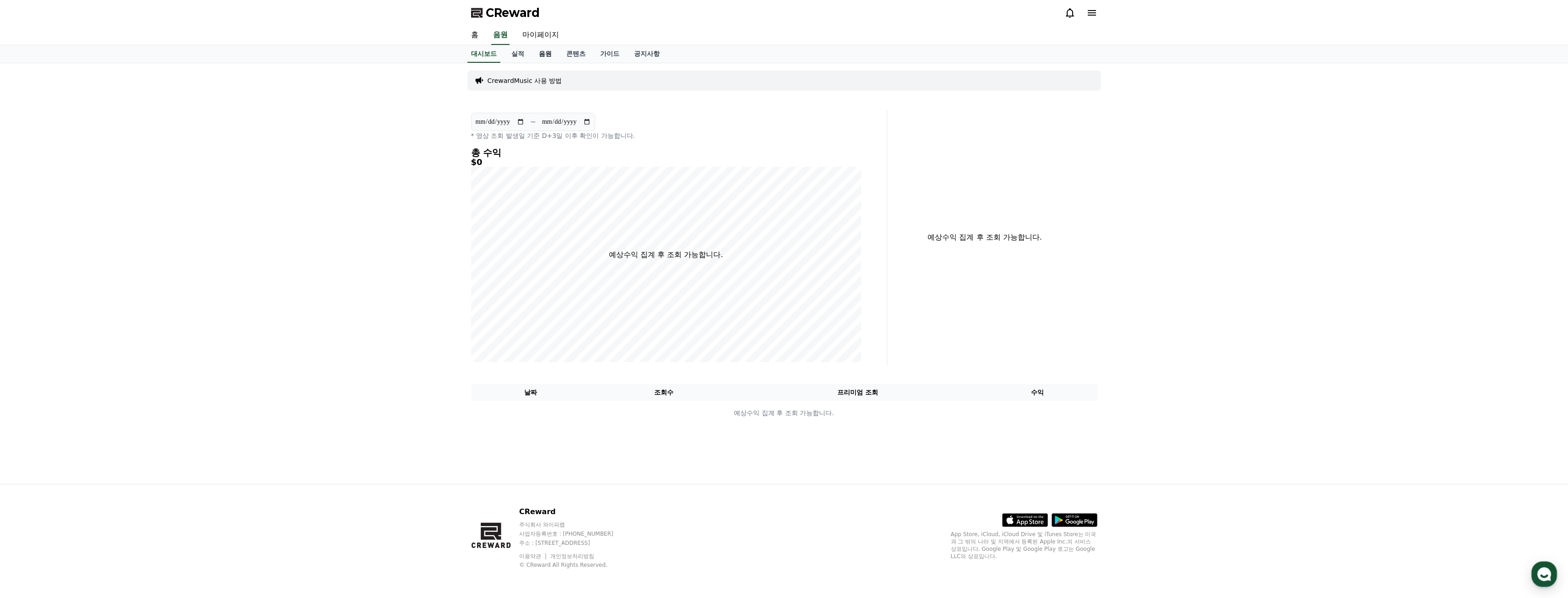
click at [555, 53] on link "음원" at bounding box center [545, 54] width 27 height 18
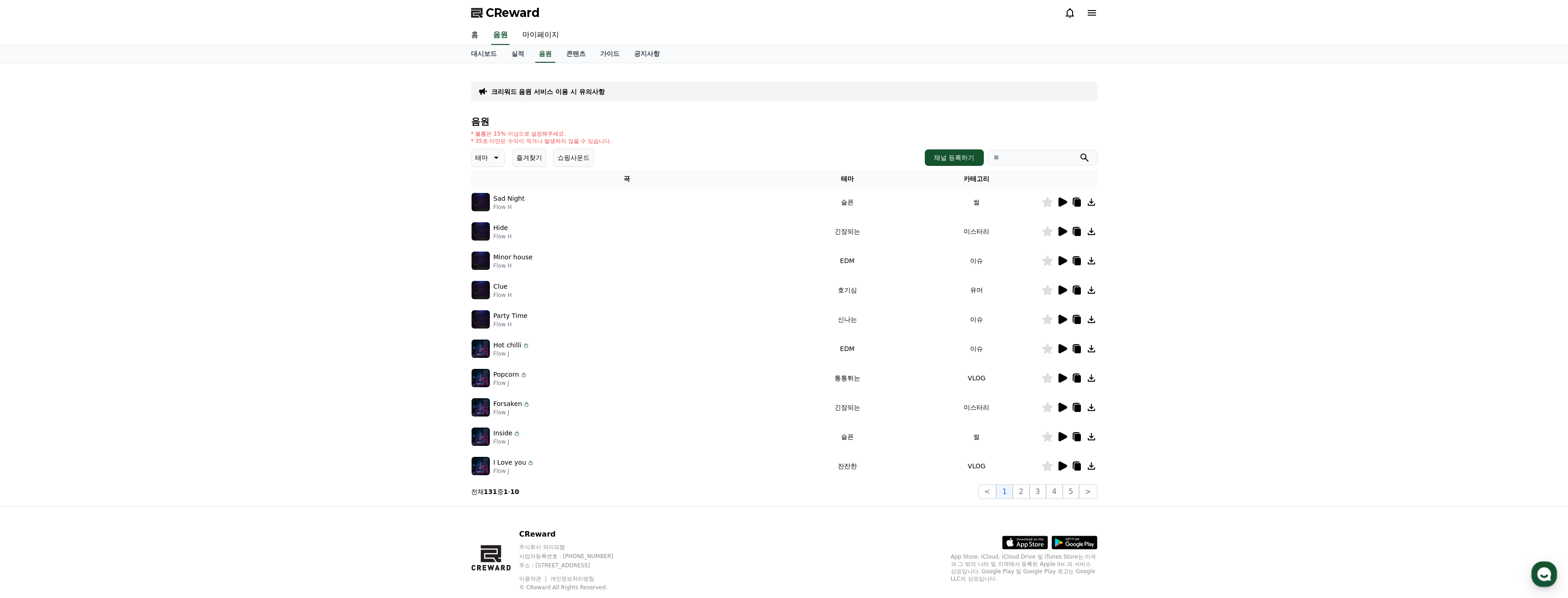
click at [1091, 320] on icon at bounding box center [1091, 319] width 7 height 7
click at [1078, 320] on icon at bounding box center [1077, 320] width 7 height 7
drag, startPoint x: 527, startPoint y: 317, endPoint x: 491, endPoint y: 319, distance: 36.1
click at [491, 319] on div "Party Time Flow H" at bounding box center [627, 319] width 311 height 18
copy div "Party Time"
